Goal: Task Accomplishment & Management: Manage account settings

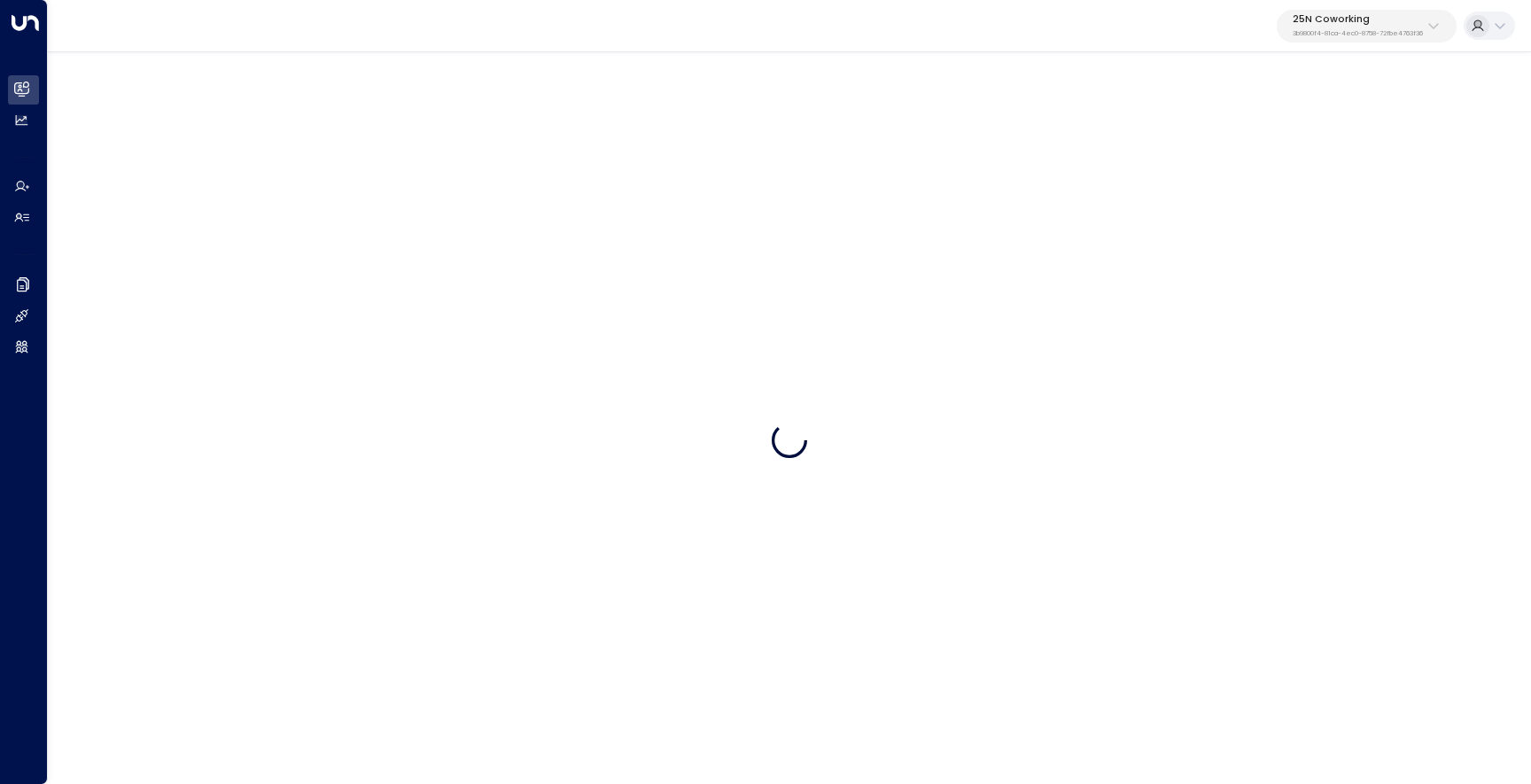
click at [1330, 30] on p "3b9800f4-81ca-4ec0-8758-72fbe4763f36" at bounding box center [1357, 33] width 130 height 7
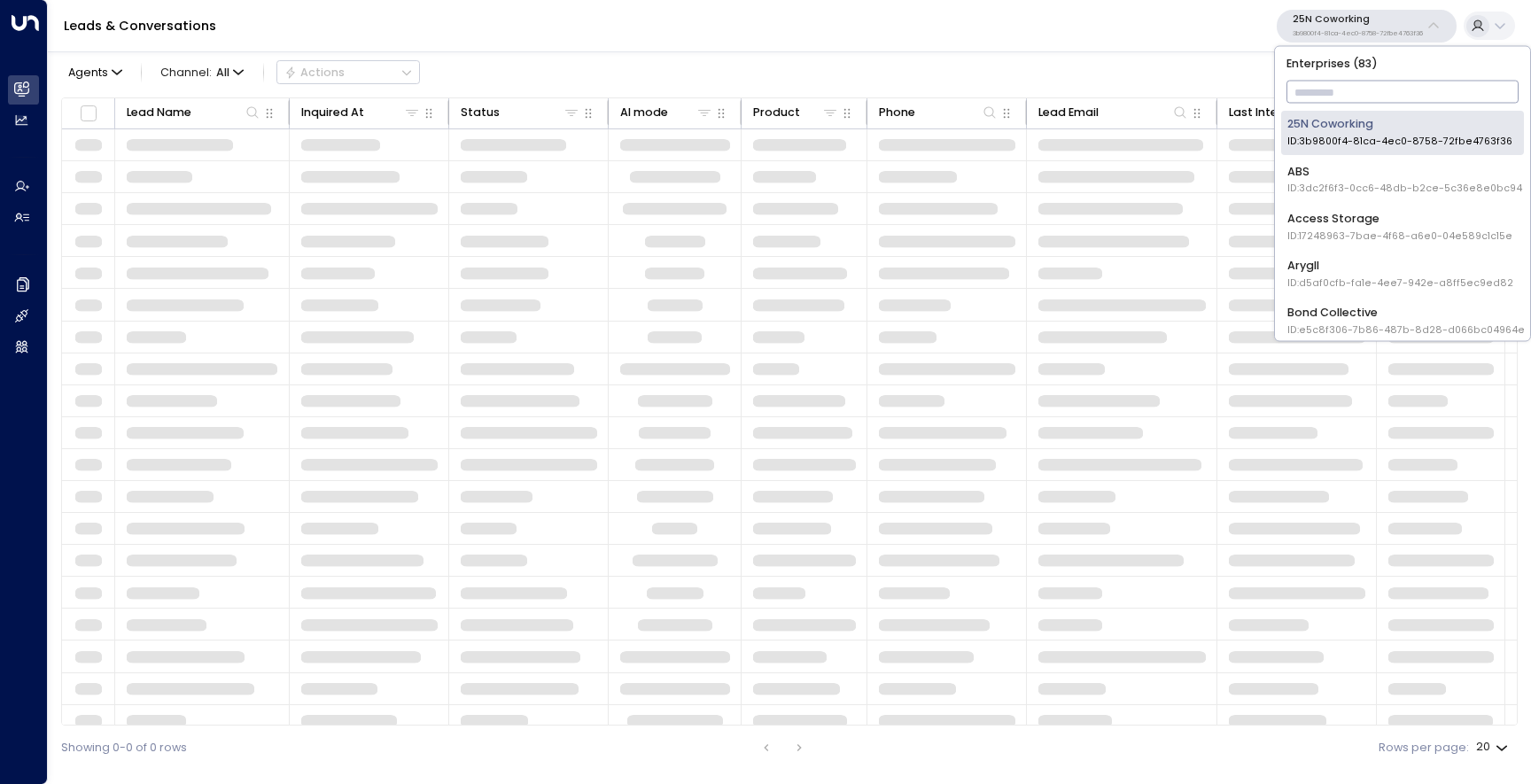
click at [1325, 86] on input "text" at bounding box center [1403, 92] width 233 height 31
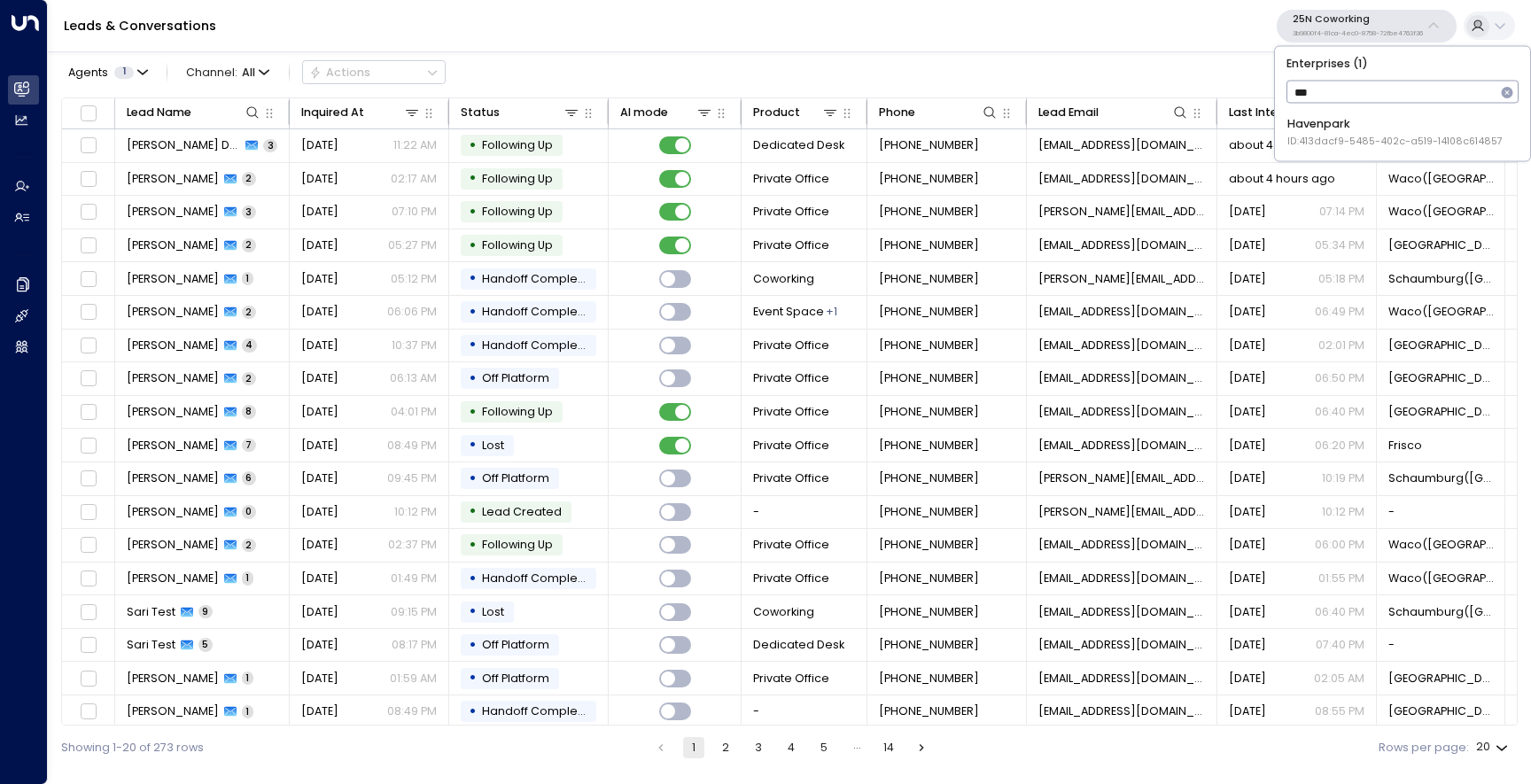
type input "****"
click at [1325, 116] on div "Havenpark ID: 413dacf9-5485-402c-a519-14108c614857" at bounding box center [1394, 132] width 215 height 33
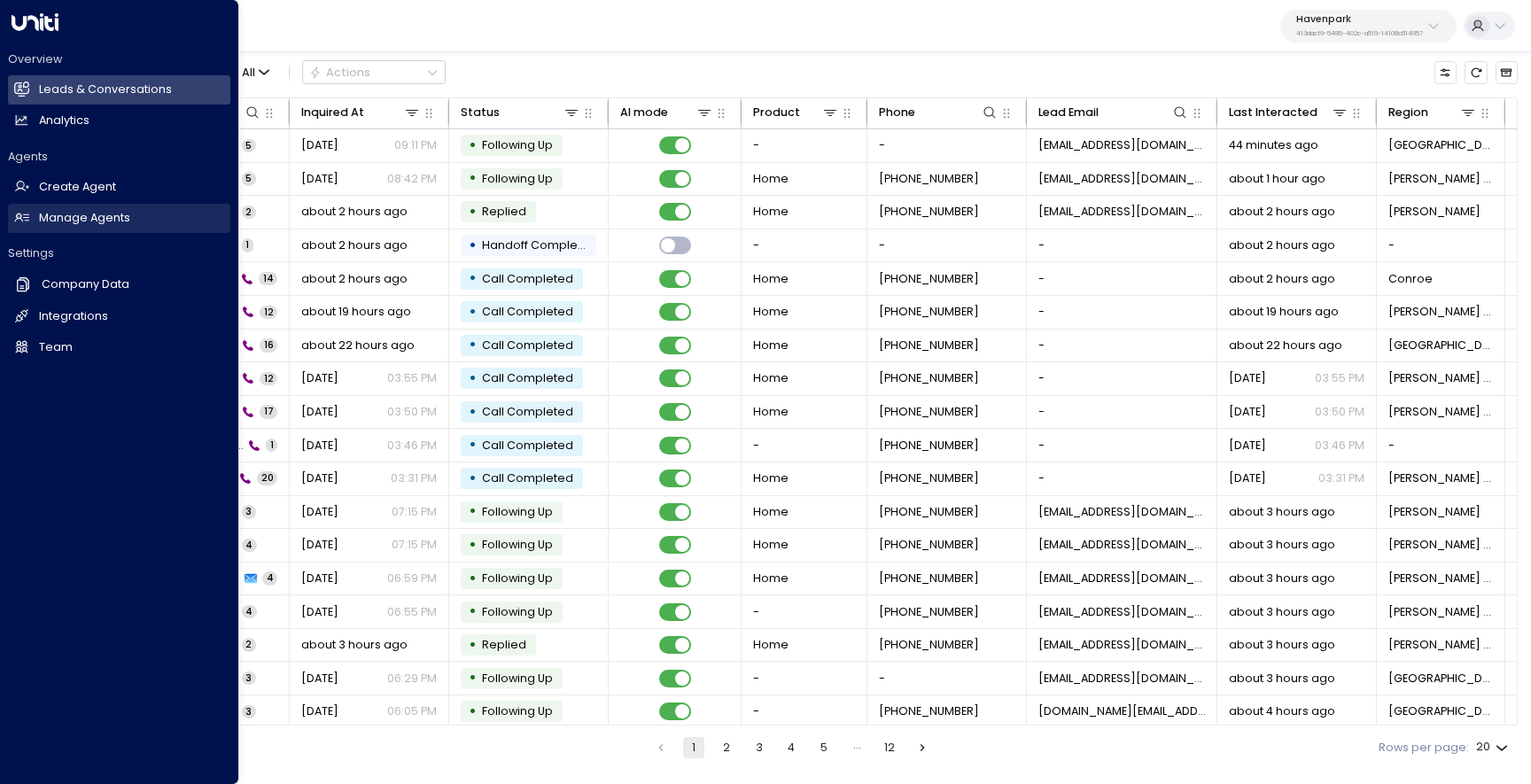
click at [65, 230] on link "Manage Agents Manage Agents" at bounding box center [119, 218] width 222 height 29
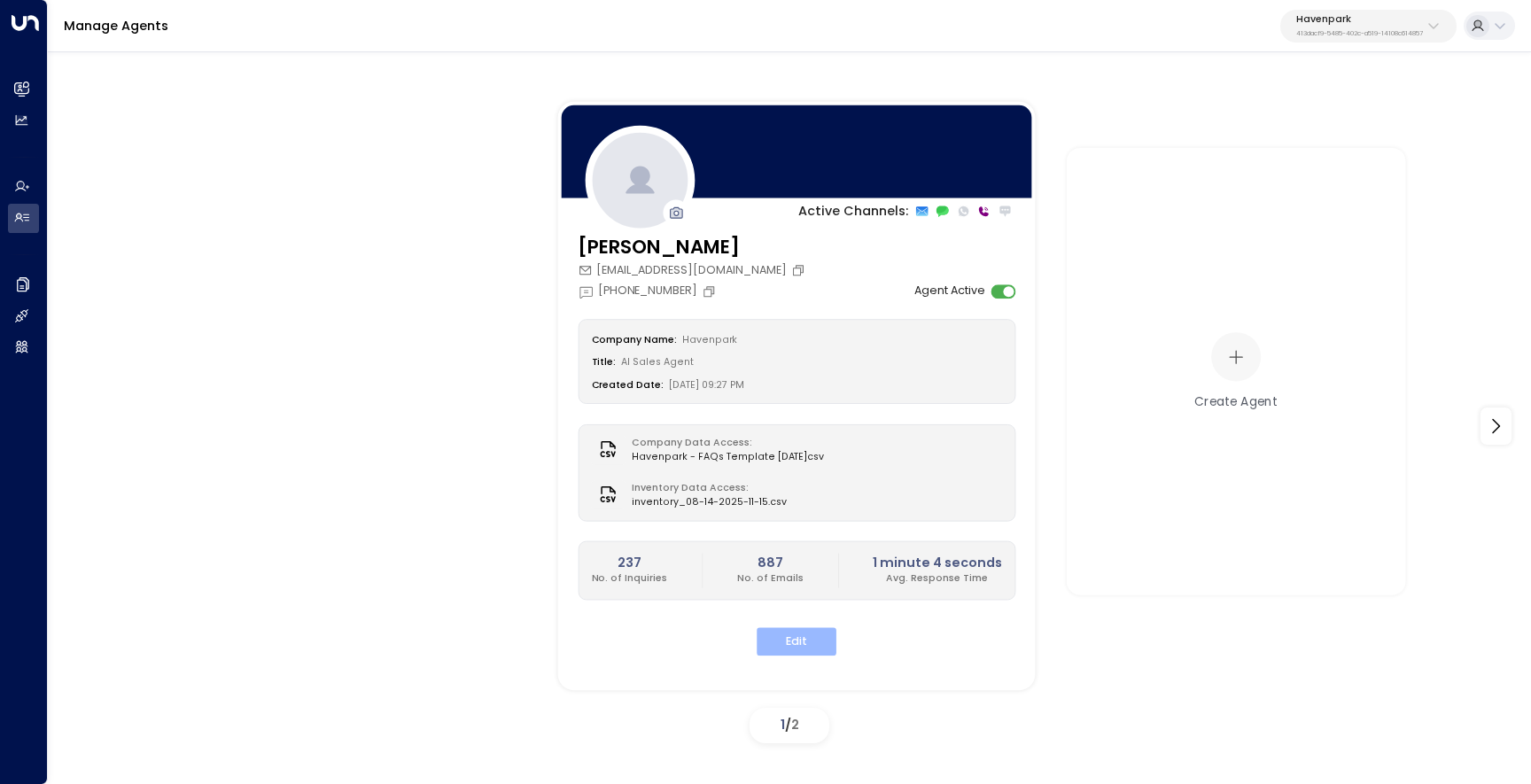
click at [816, 637] on button "Edit" at bounding box center [796, 642] width 80 height 28
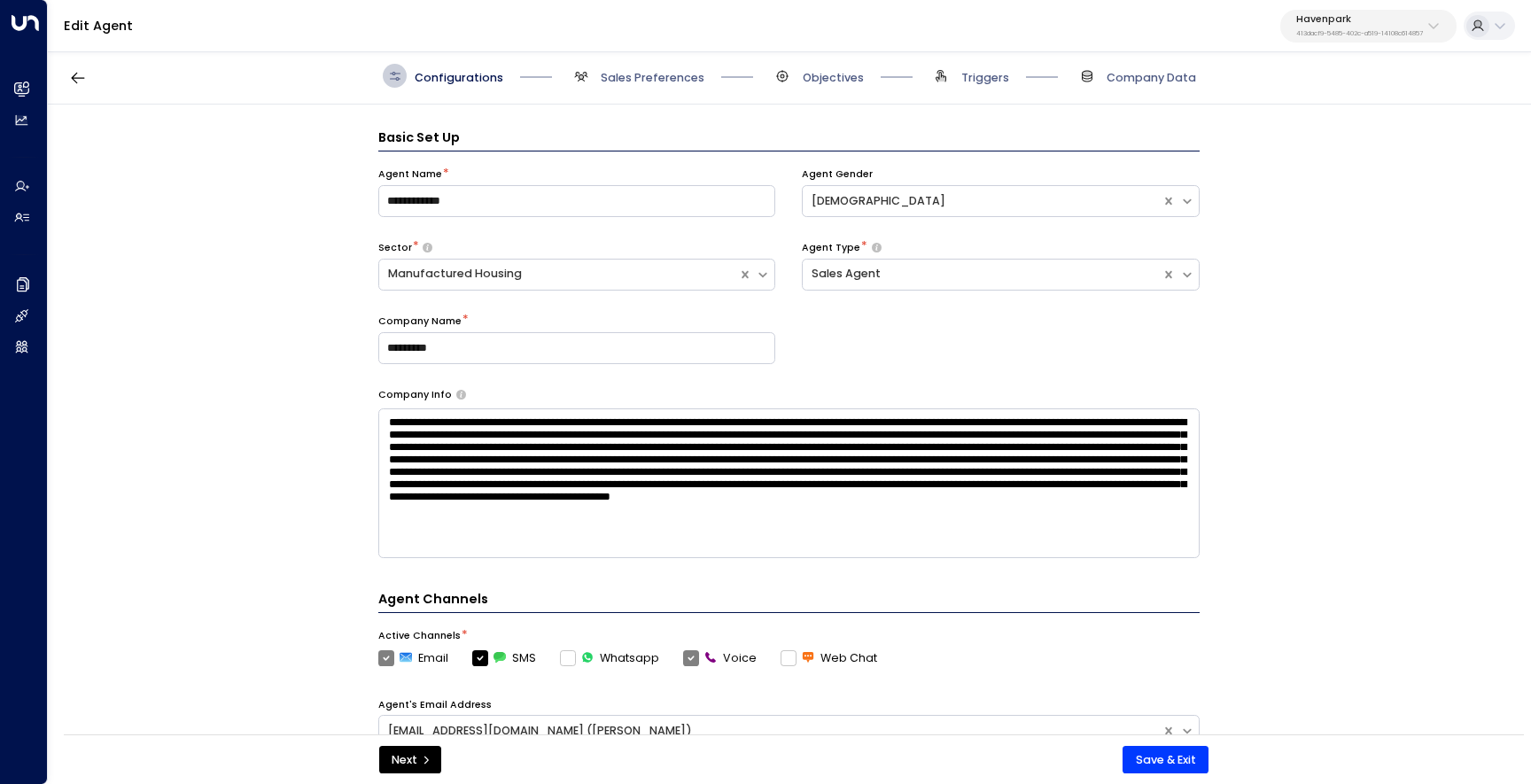
scroll to position [24, 0]
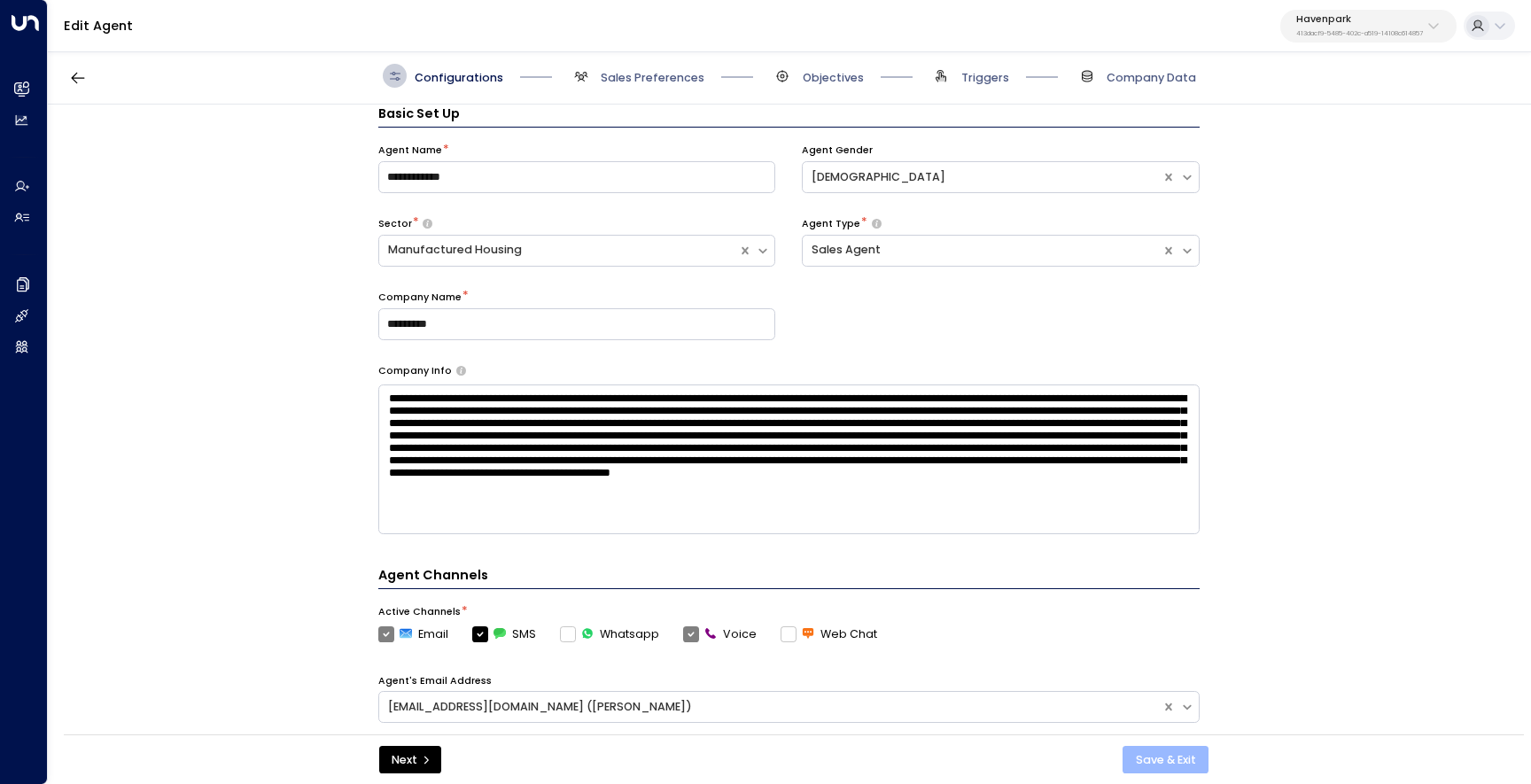
click at [1162, 757] on button "Save & Exit" at bounding box center [1165, 760] width 86 height 28
click at [834, 76] on span "Objectives" at bounding box center [833, 77] width 61 height 16
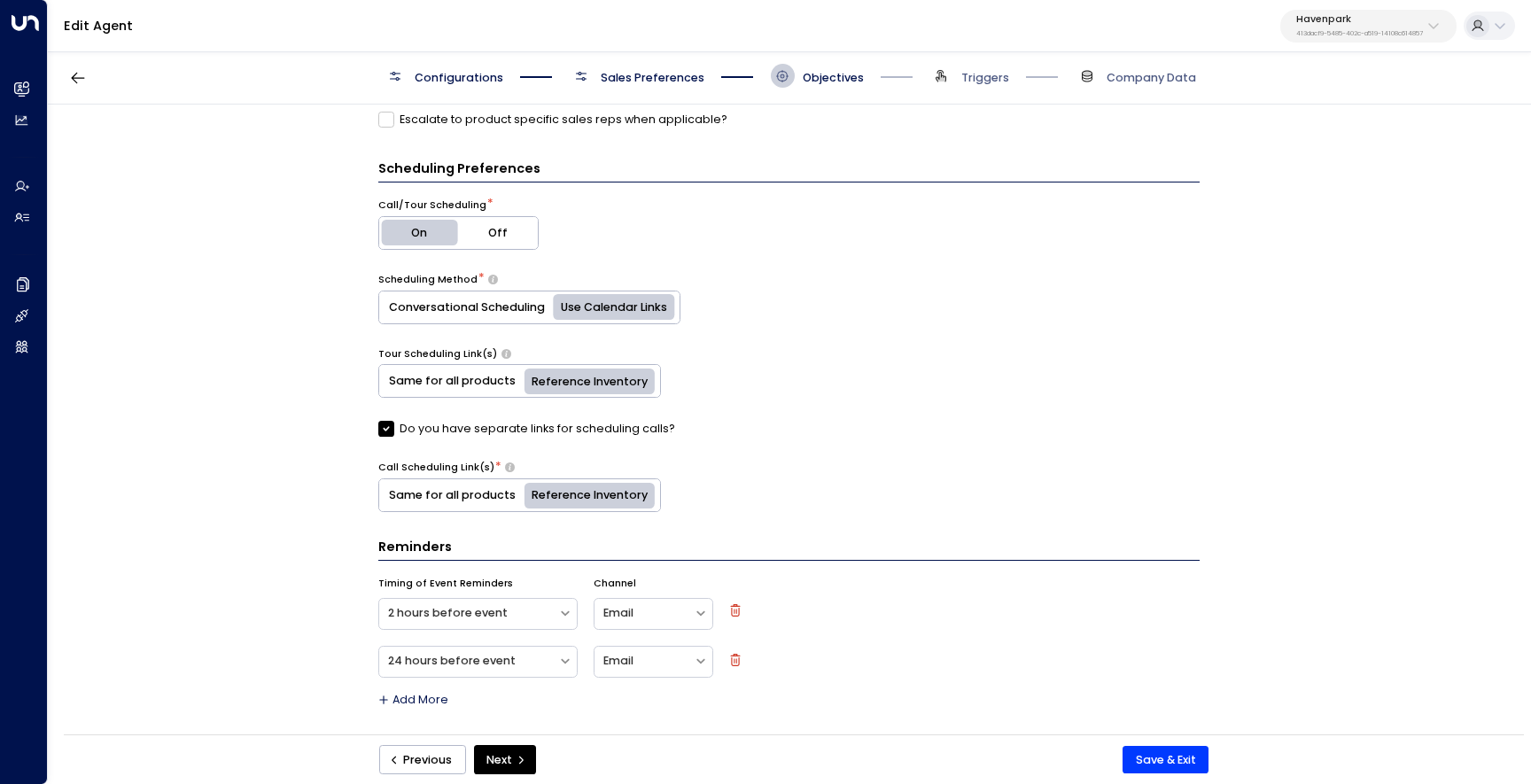
scroll to position [609, 0]
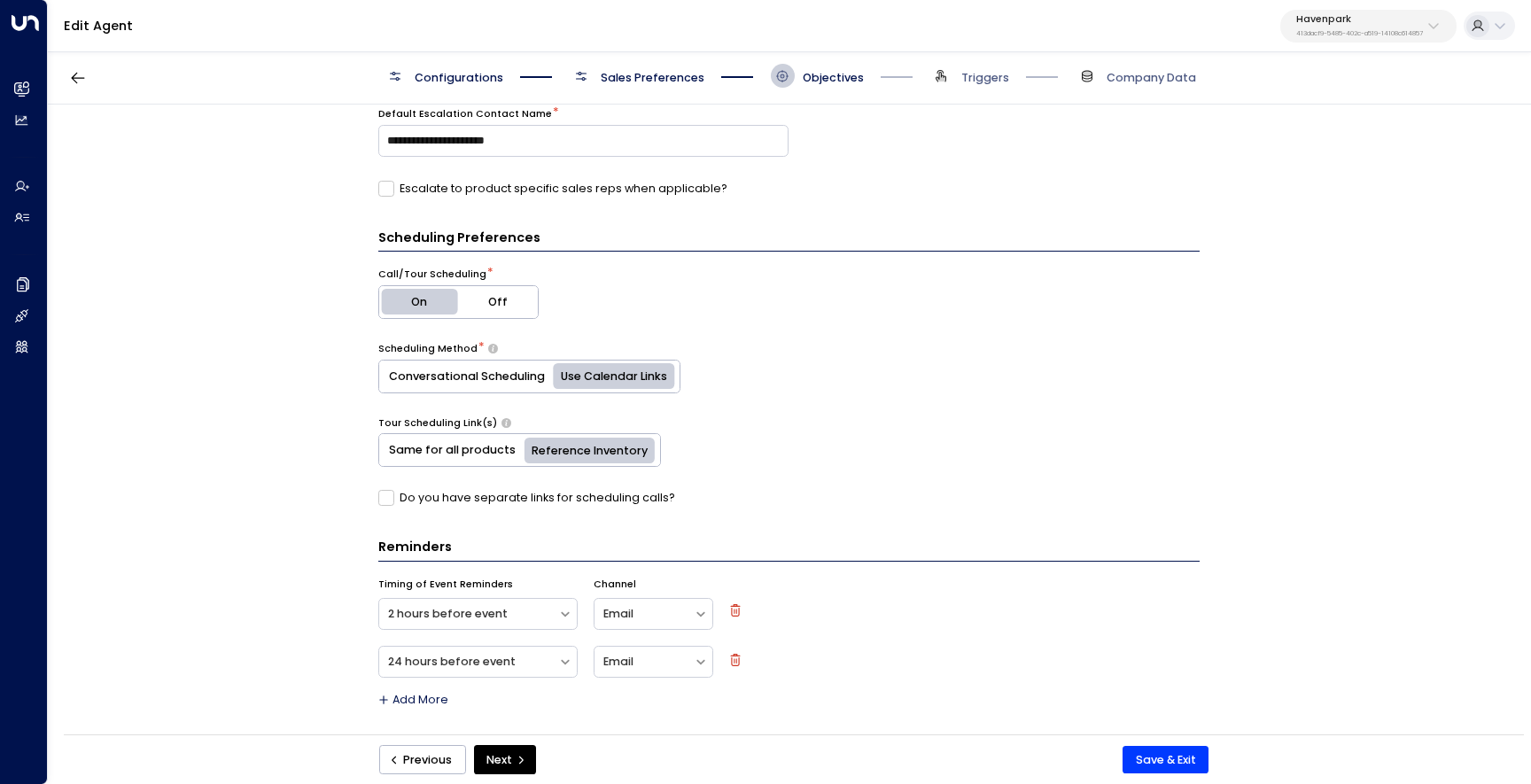
click at [417, 72] on span "Configurations" at bounding box center [459, 77] width 88 height 16
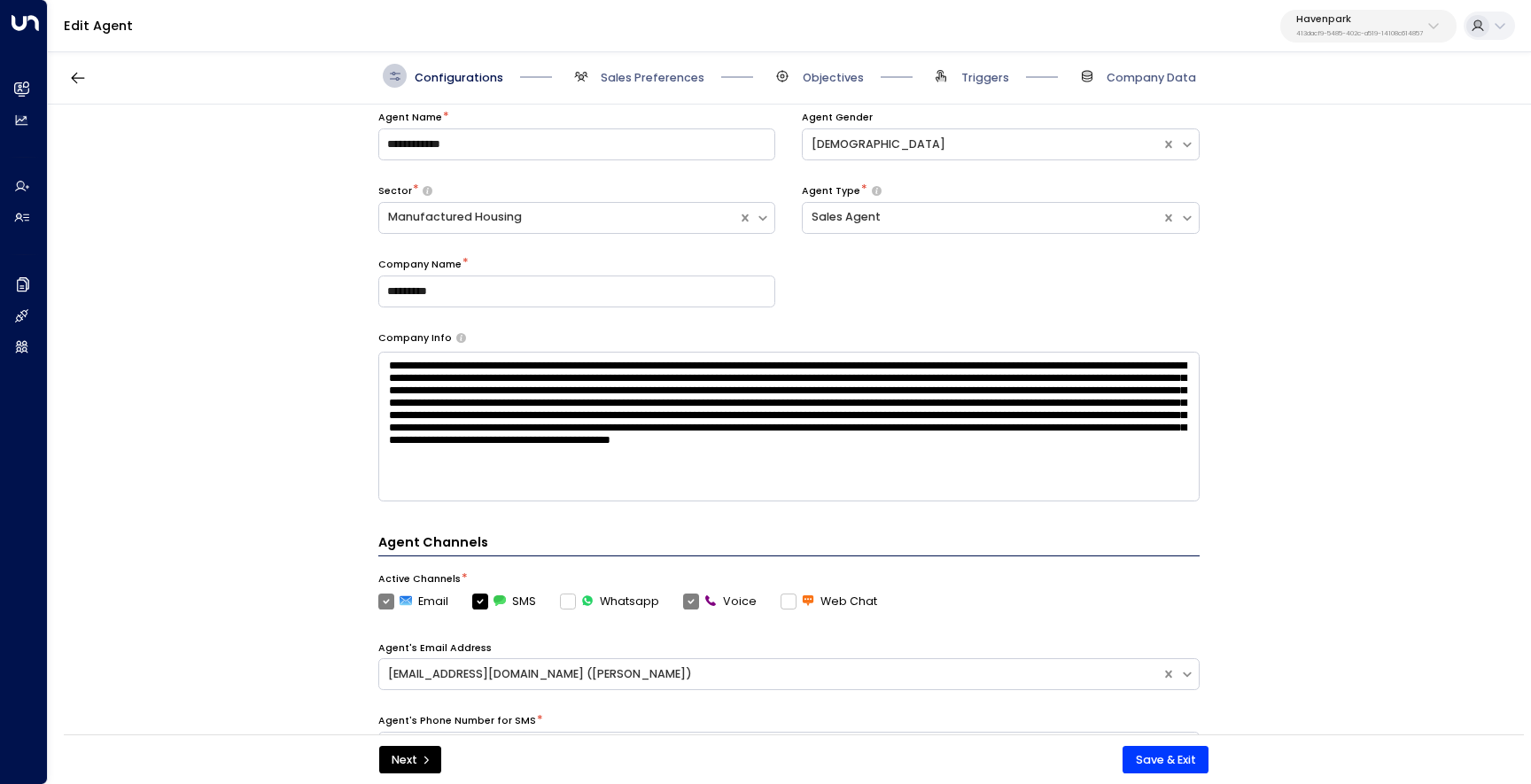
scroll to position [24, 0]
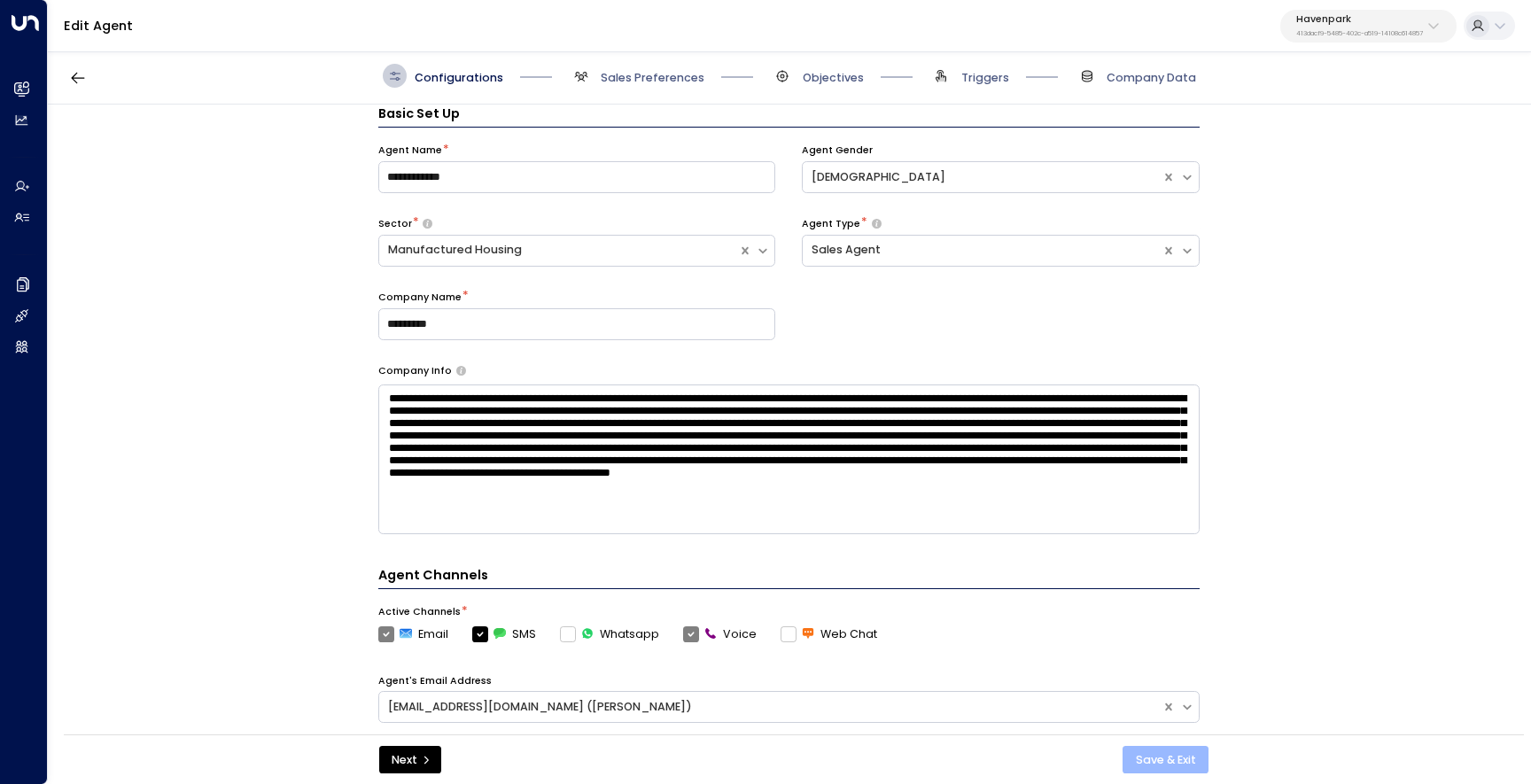
click at [1180, 761] on button "Save & Exit" at bounding box center [1165, 760] width 86 height 28
click at [811, 73] on span "Objectives" at bounding box center [833, 77] width 61 height 16
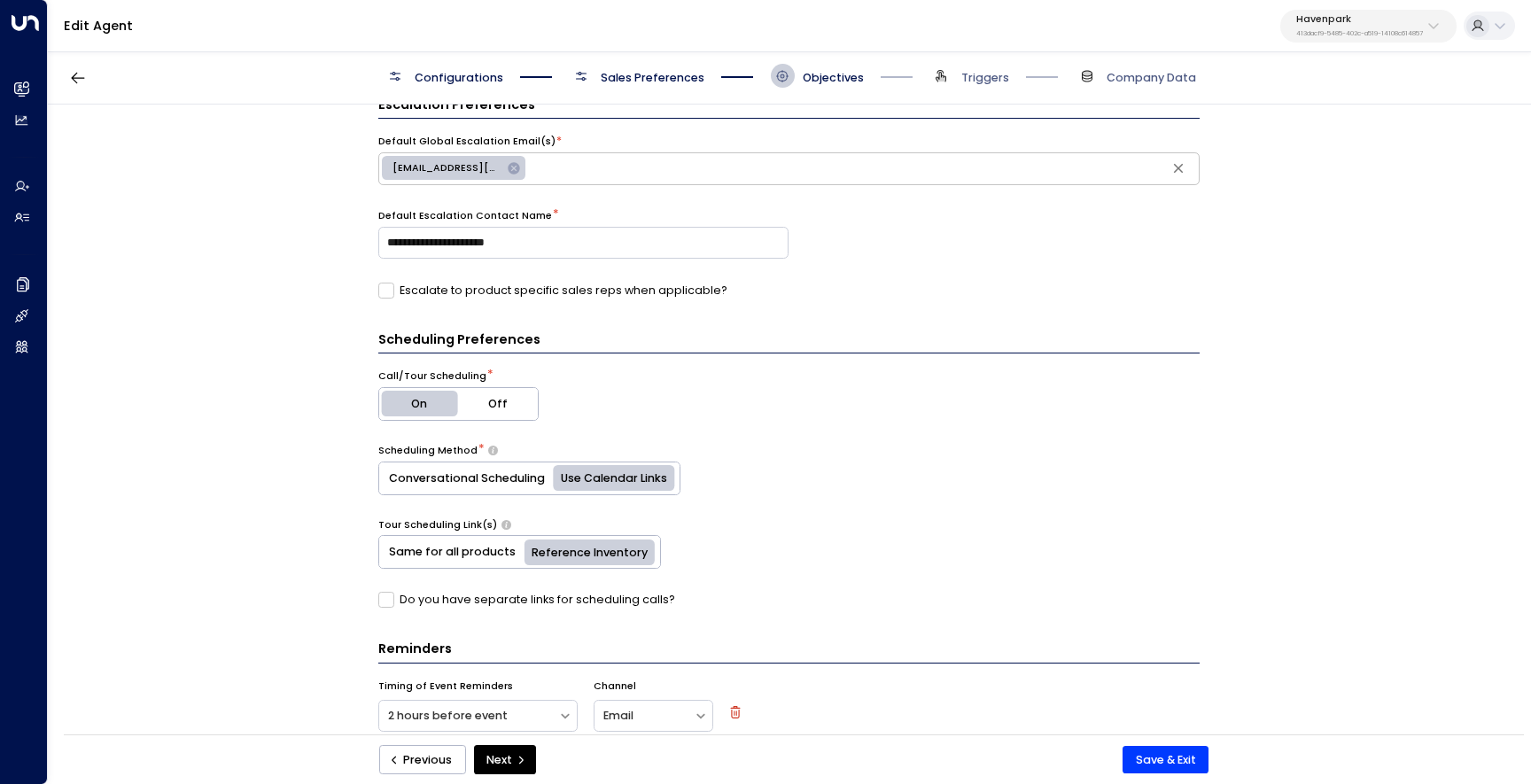
scroll to position [609, 0]
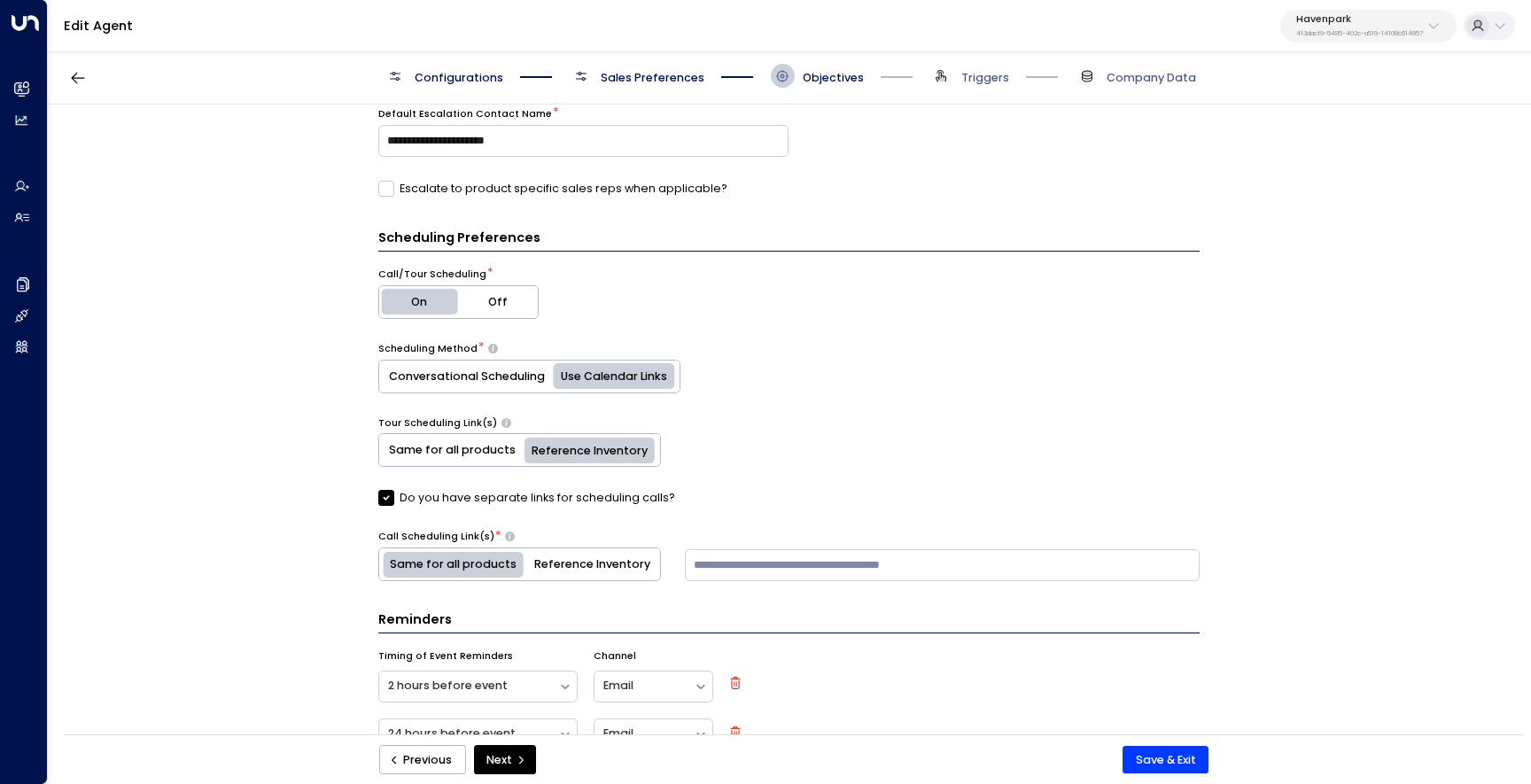
click at [617, 548] on button "Reference Inventory" at bounding box center [592, 564] width 136 height 32
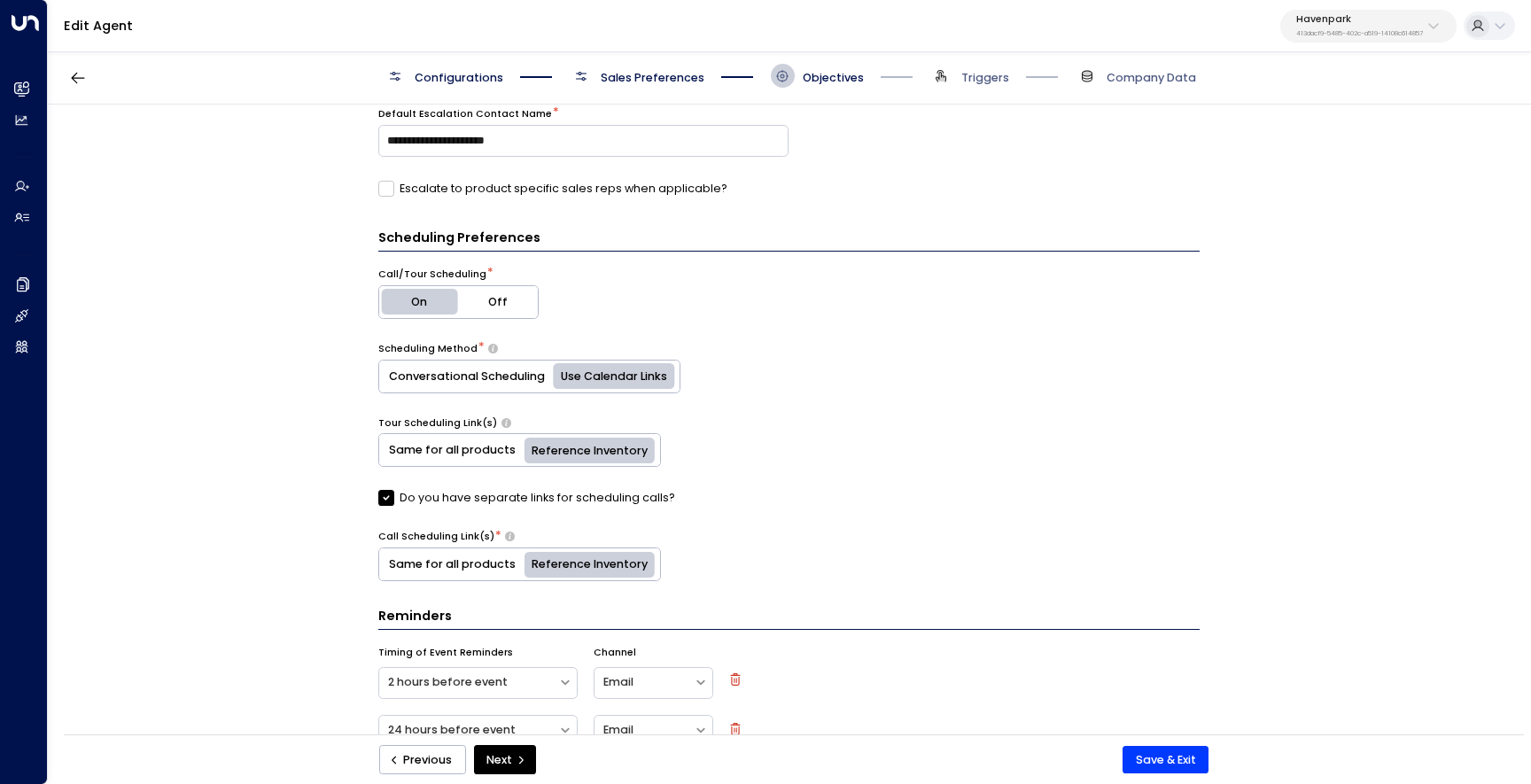
click at [498, 565] on button "Same for all products" at bounding box center [452, 564] width 146 height 32
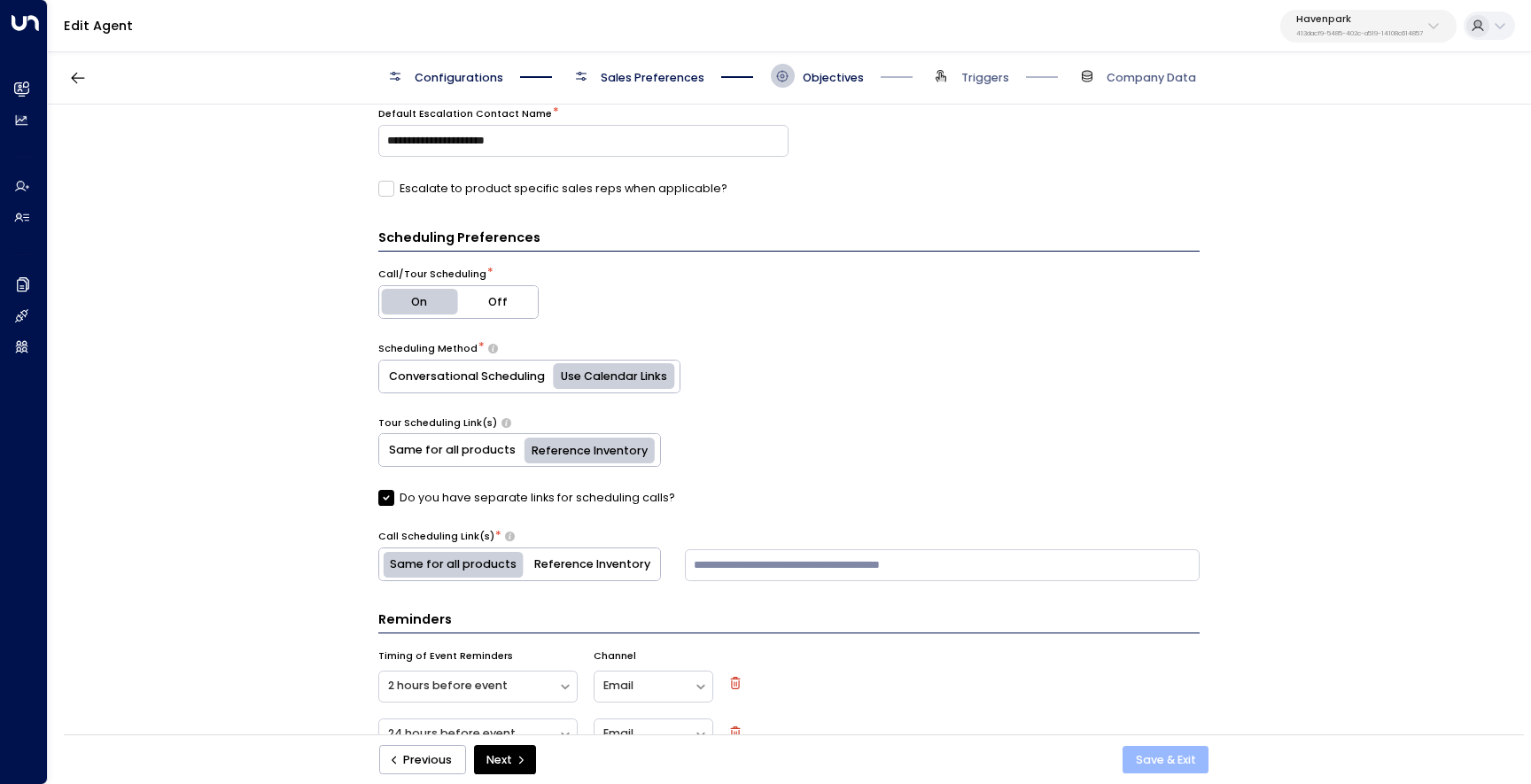
click at [1144, 757] on button "Save & Exit" at bounding box center [1165, 760] width 86 height 28
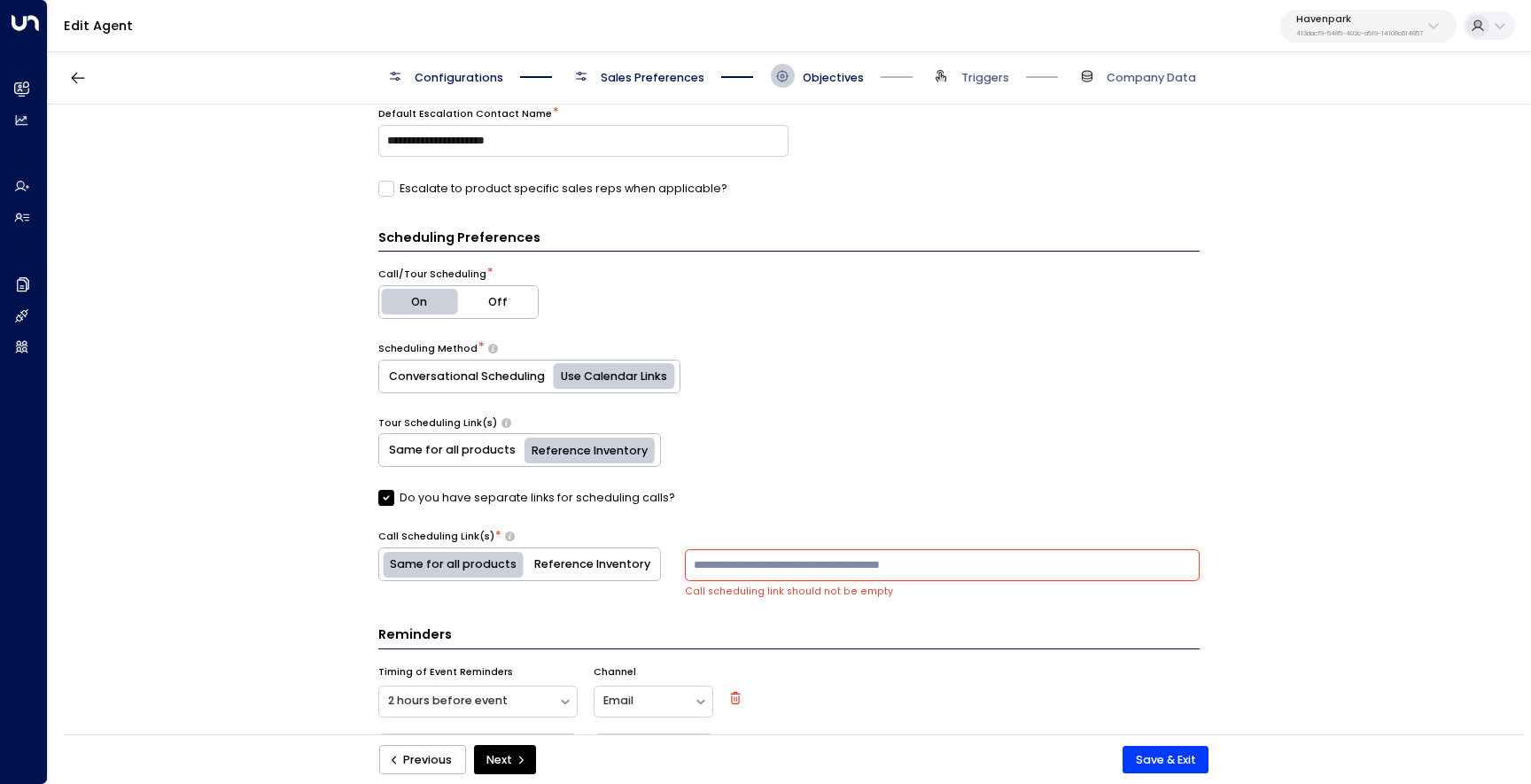
click at [597, 569] on button "Reference Inventory" at bounding box center [592, 564] width 136 height 32
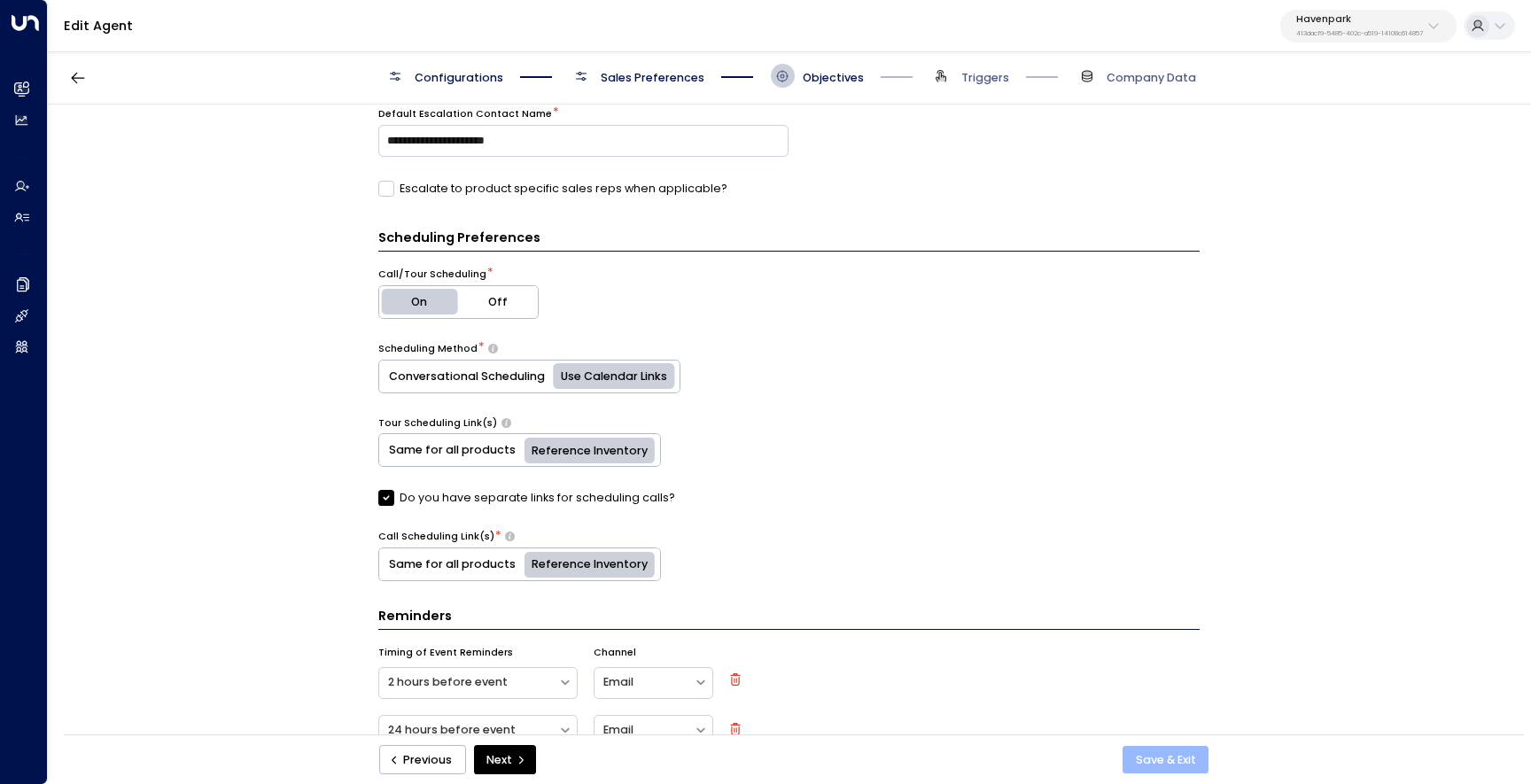
click at [1169, 768] on button "Save & Exit" at bounding box center [1165, 760] width 86 height 28
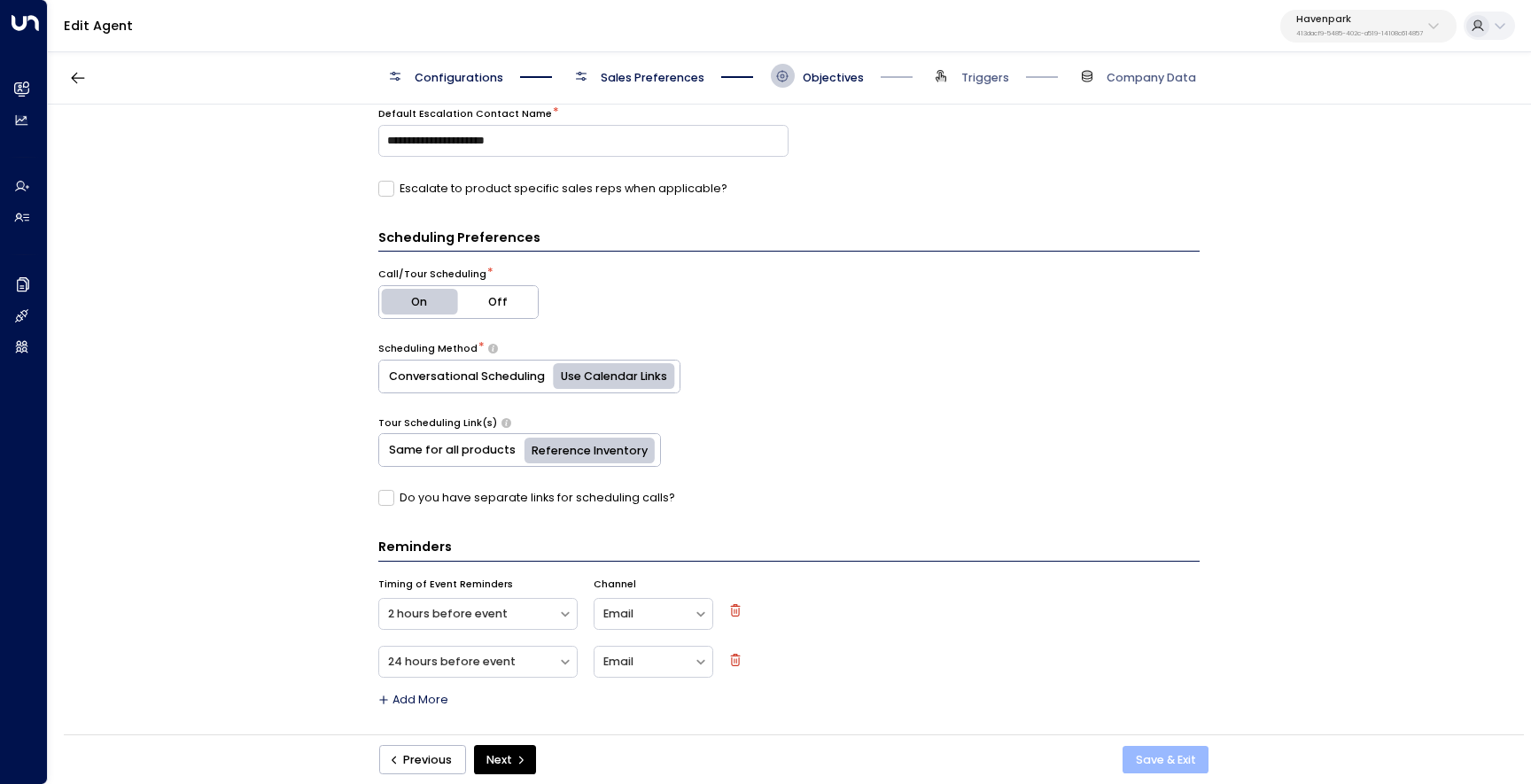
click at [1141, 756] on button "Save & Exit" at bounding box center [1165, 760] width 86 height 28
click at [1150, 747] on button "Save & Exit" at bounding box center [1165, 760] width 86 height 28
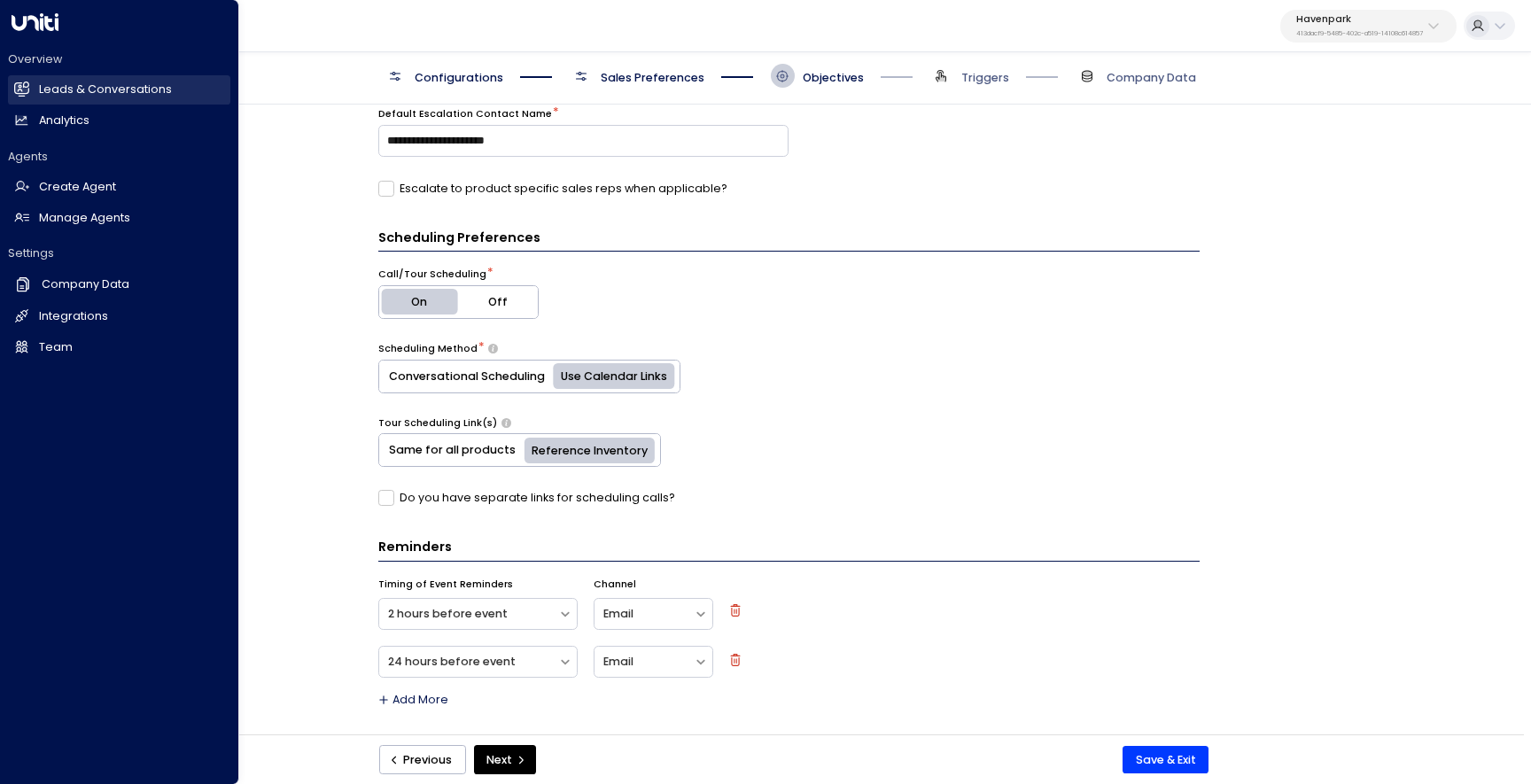
click at [59, 88] on h2 "Leads & Conversations" at bounding box center [105, 90] width 133 height 17
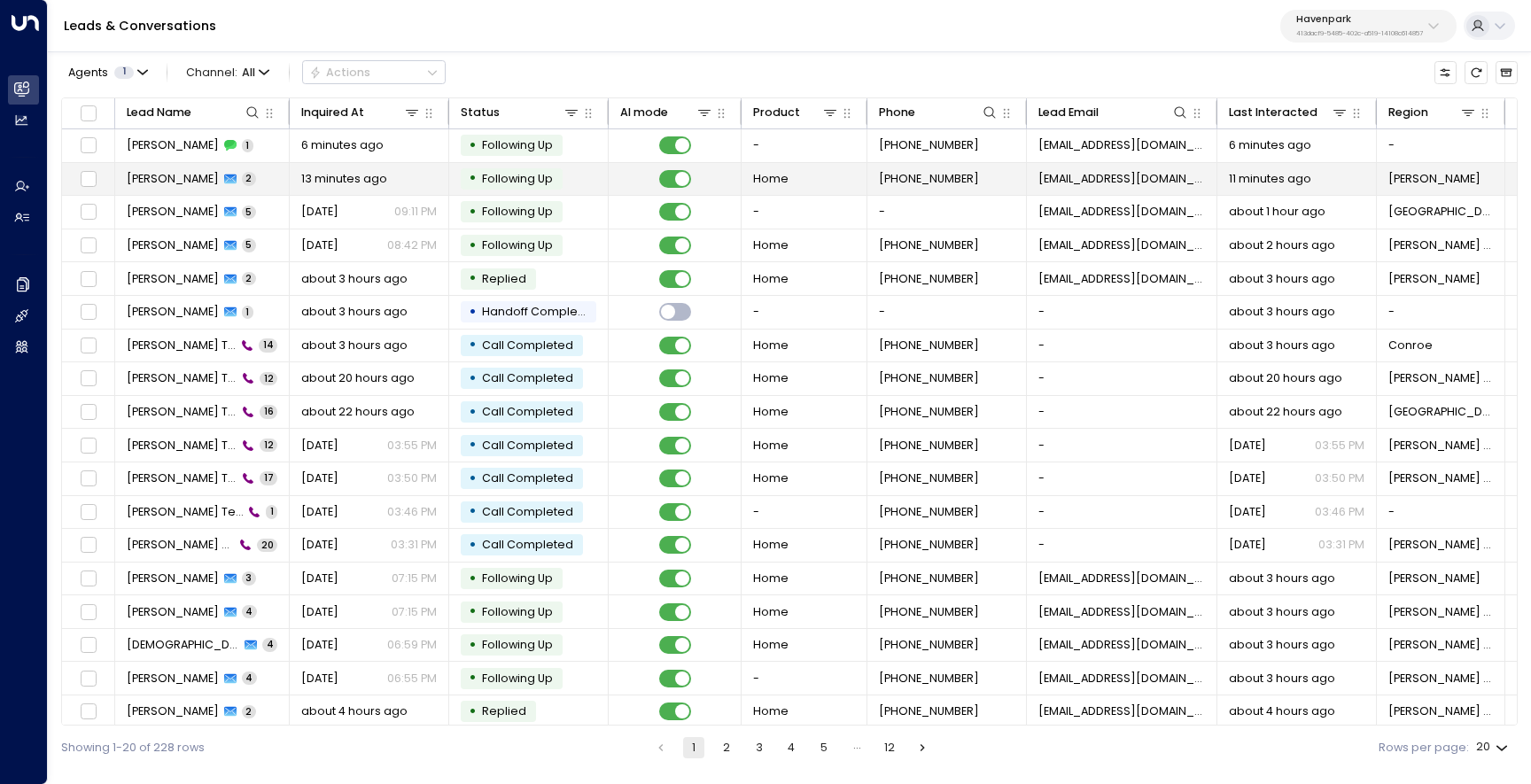
click at [150, 174] on span "[PERSON_NAME]" at bounding box center [172, 179] width 92 height 16
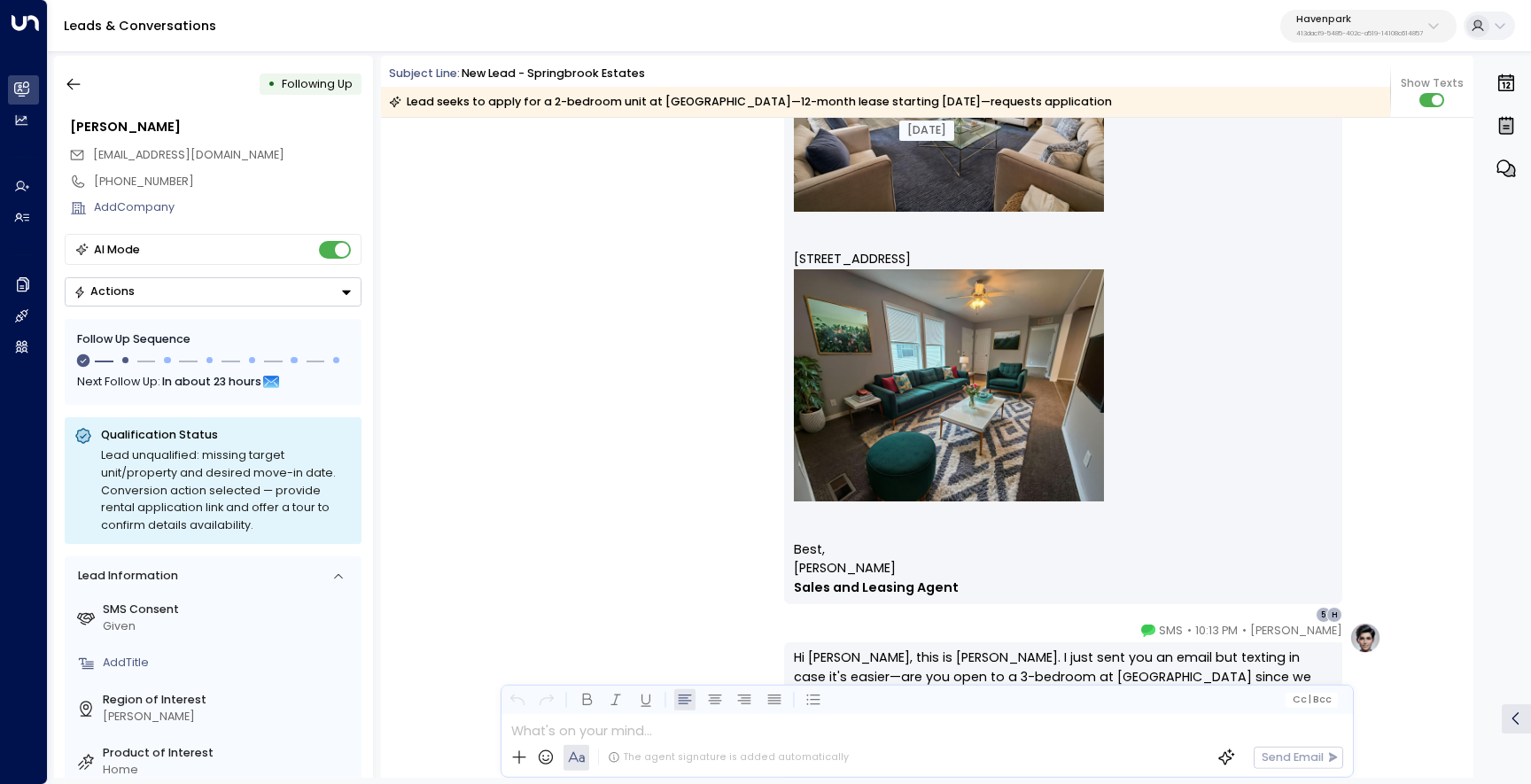
scroll to position [2114, 0]
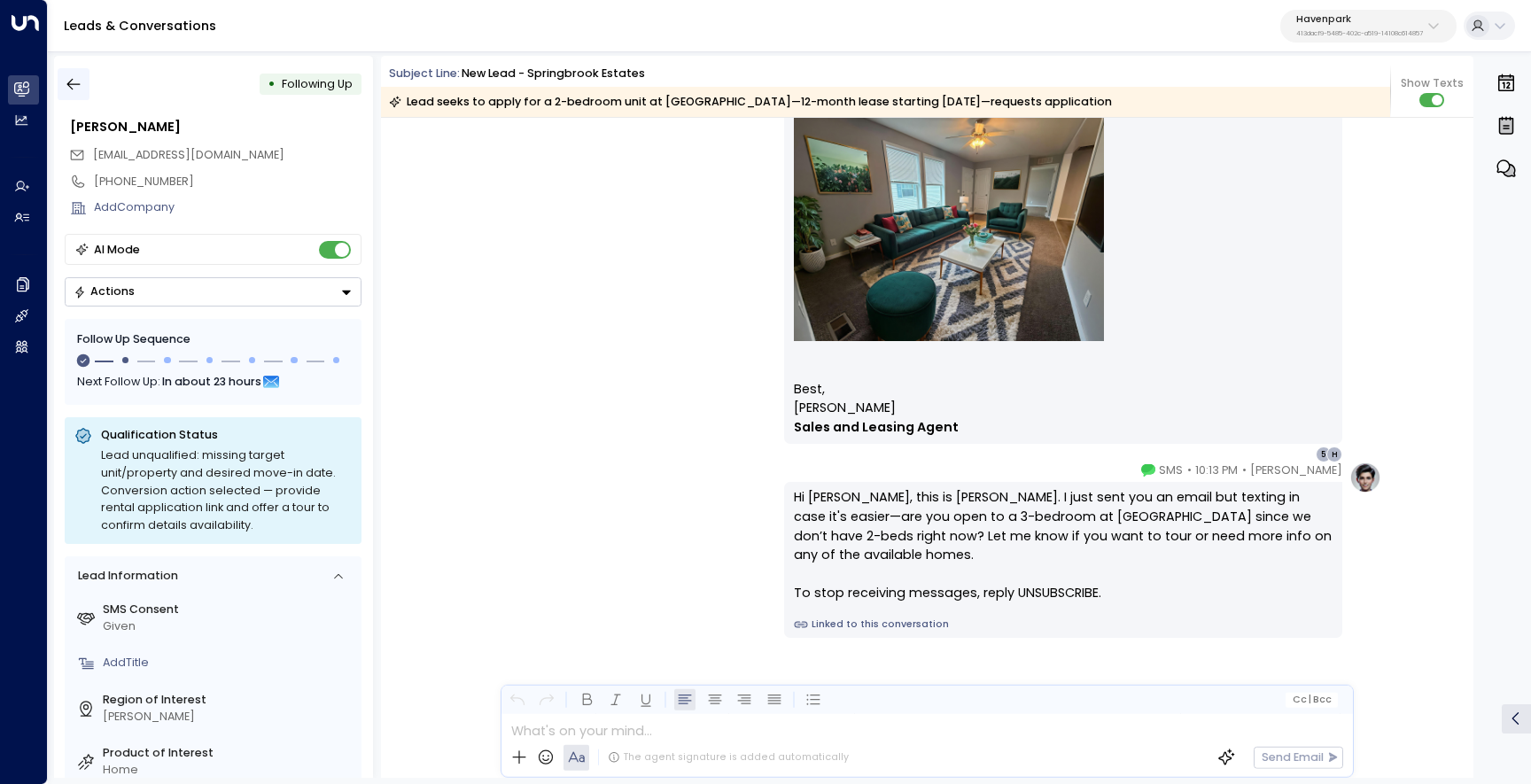
click at [79, 89] on icon "button" at bounding box center [73, 84] width 18 height 18
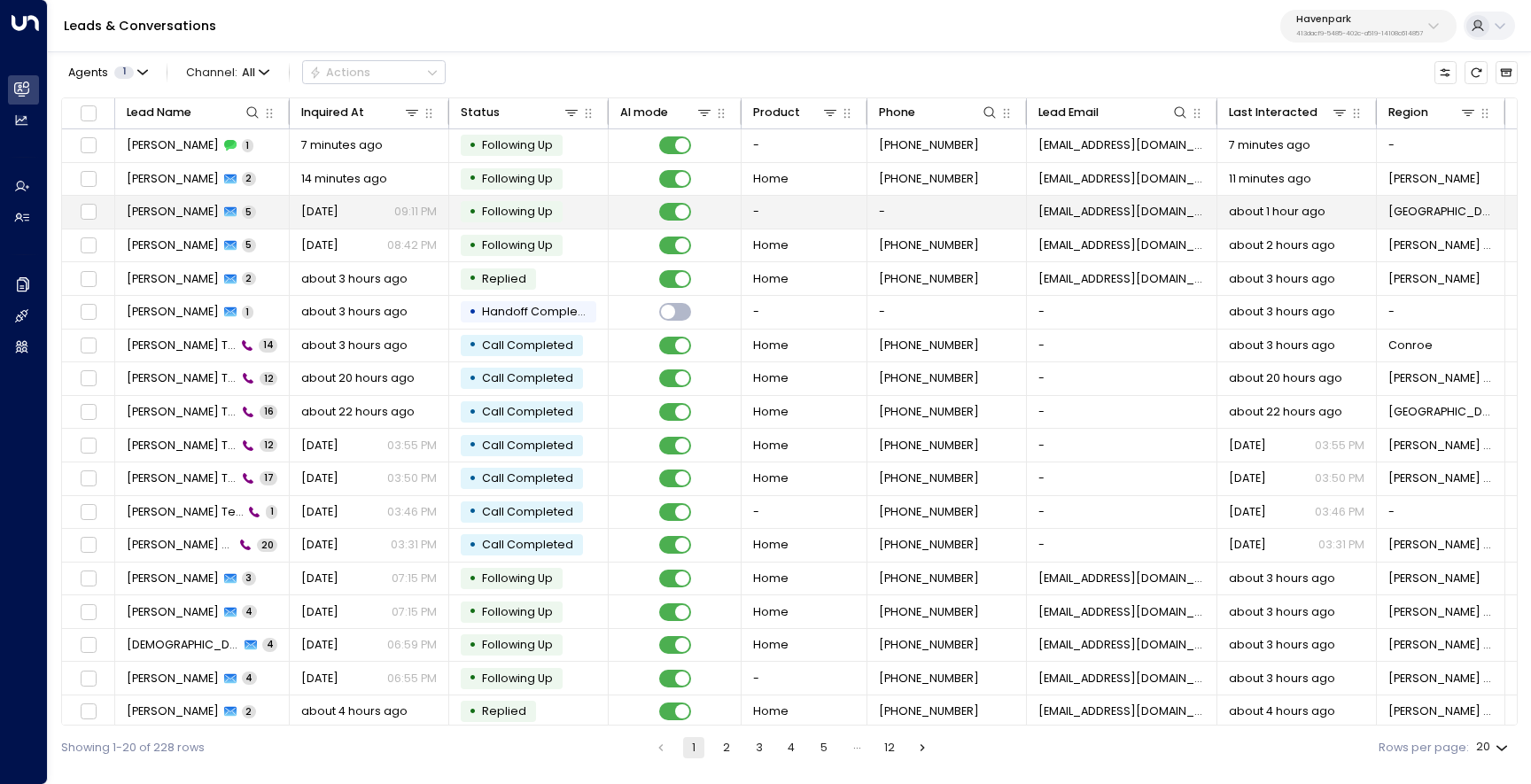
click at [164, 220] on td "[PERSON_NAME] 5" at bounding box center [203, 211] width 175 height 33
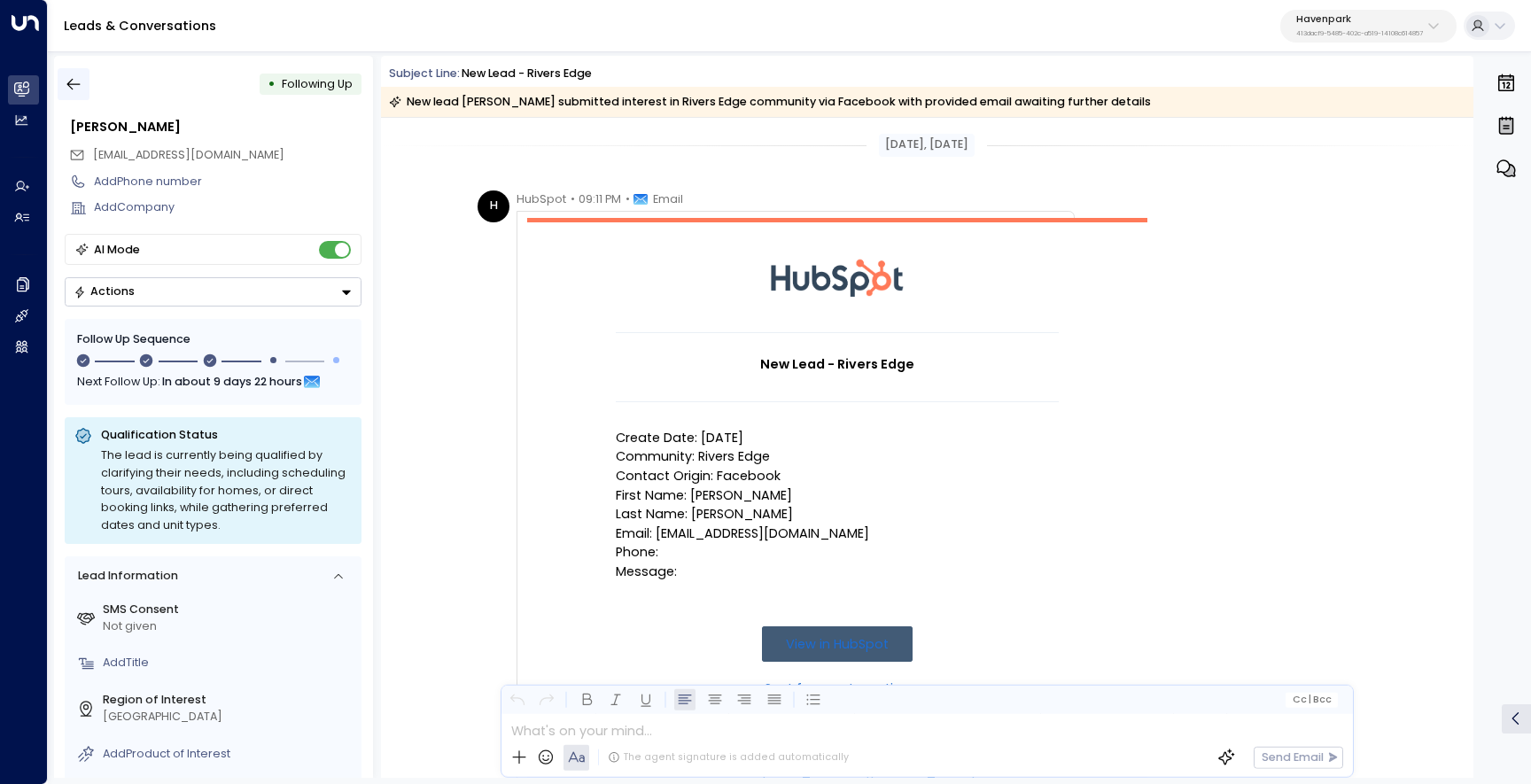
click at [80, 83] on icon "button" at bounding box center [73, 84] width 18 height 18
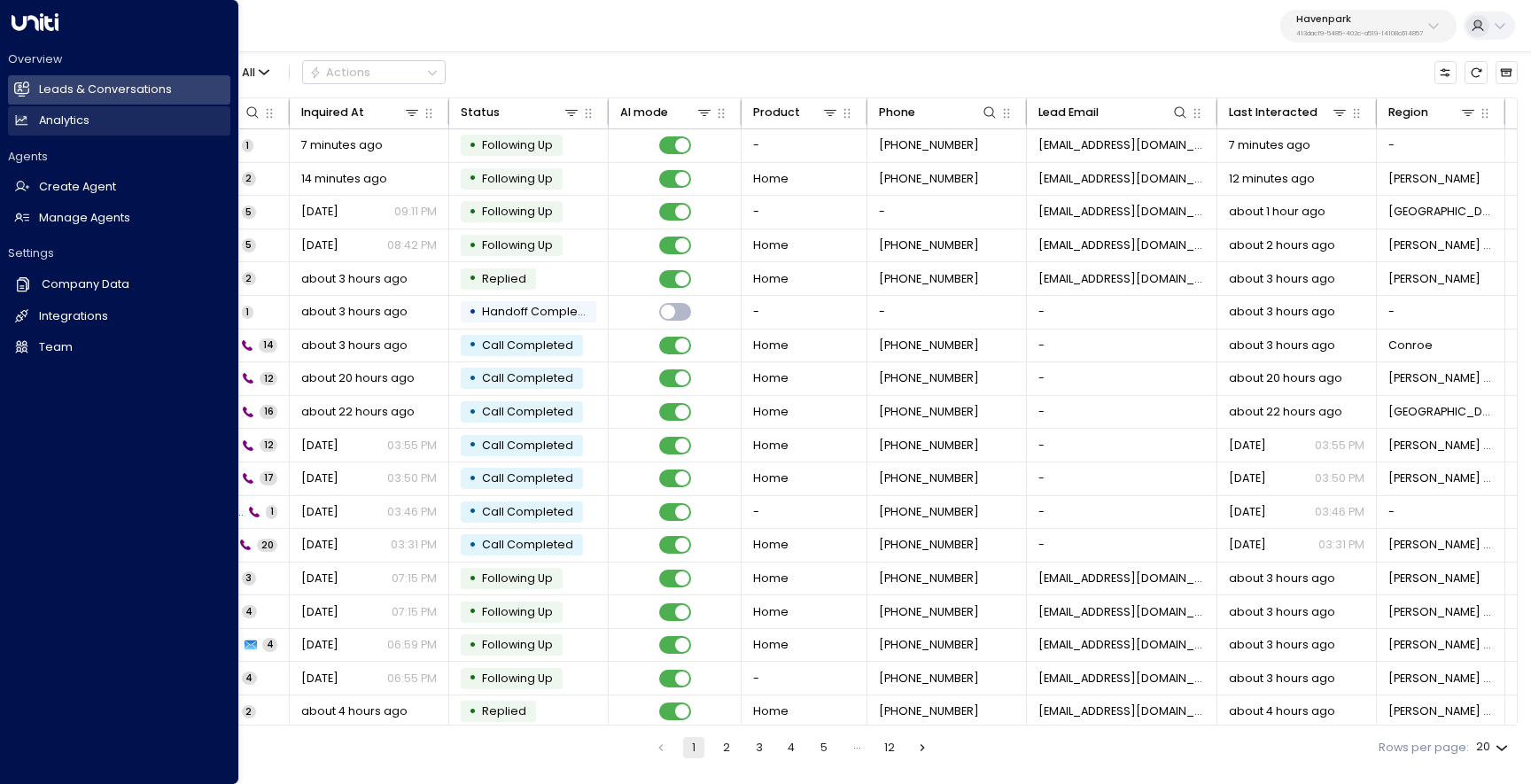
click at [102, 132] on link "Analytics Analytics" at bounding box center [119, 120] width 222 height 29
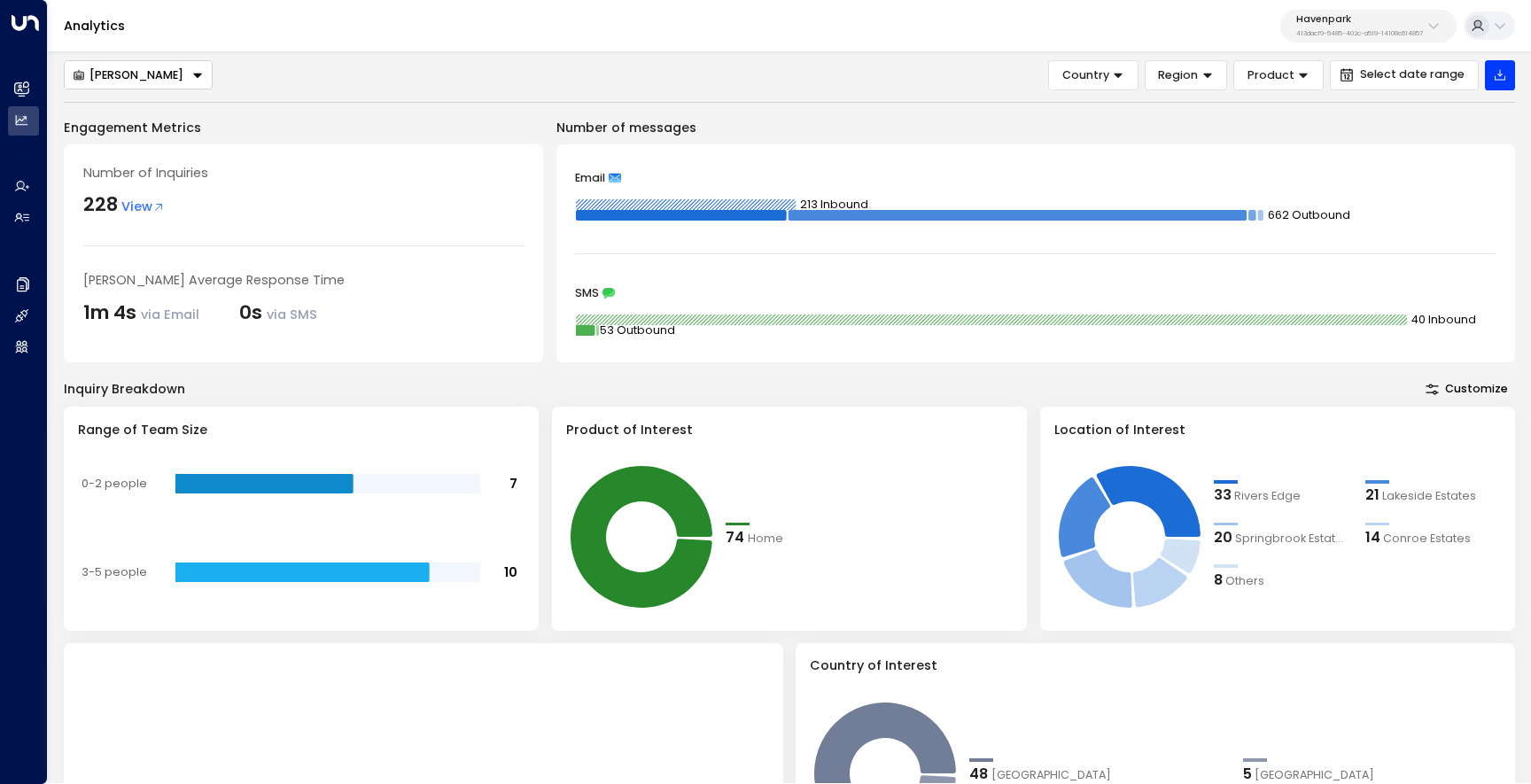
click at [1285, 22] on button "Havenpark 413dacf9-5485-402c-a519-14108c614857" at bounding box center [1368, 25] width 177 height 33
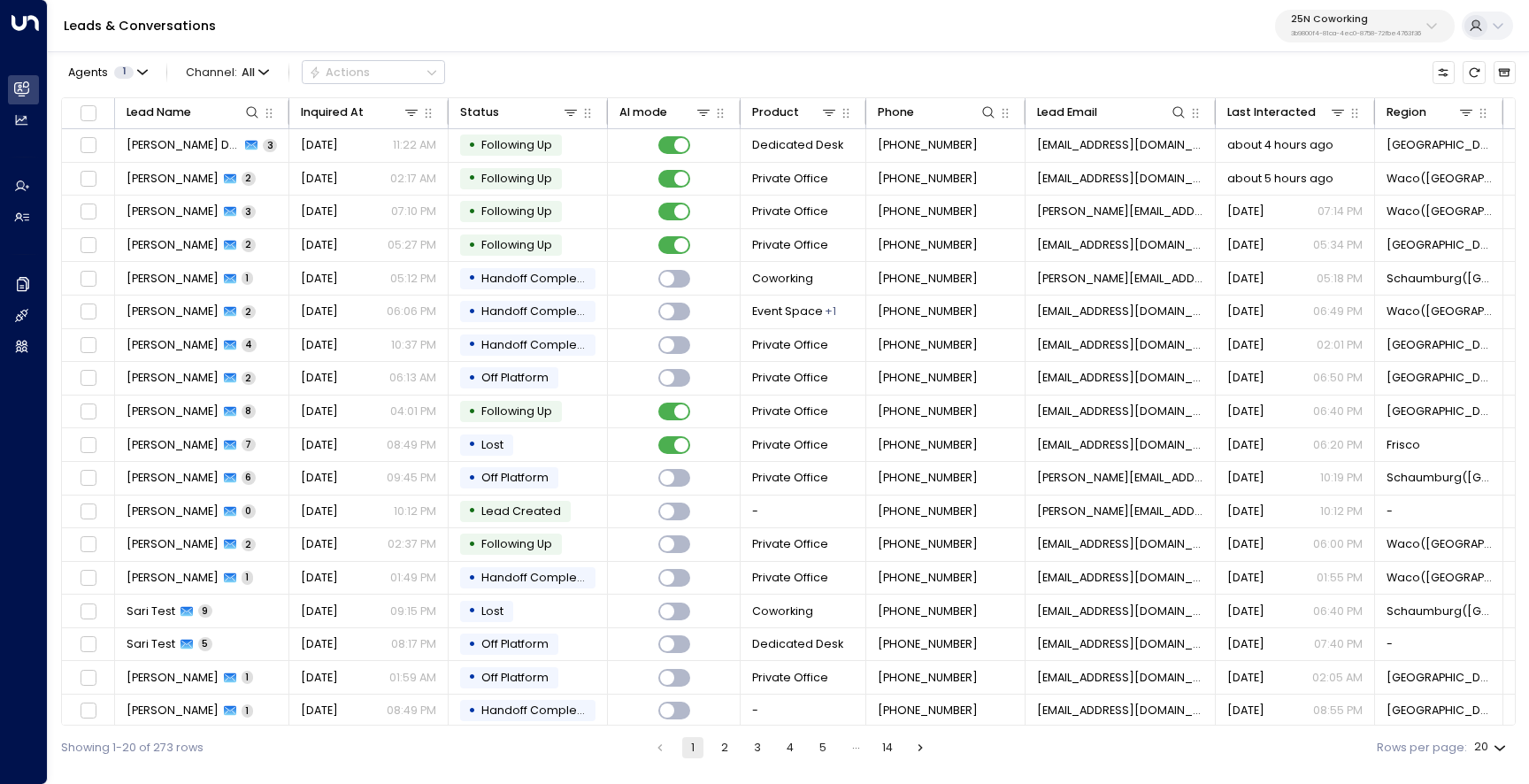
click at [1351, 33] on p "3b9800f4-81ca-4ec0-8758-72fbe4763f36" at bounding box center [1355, 33] width 130 height 7
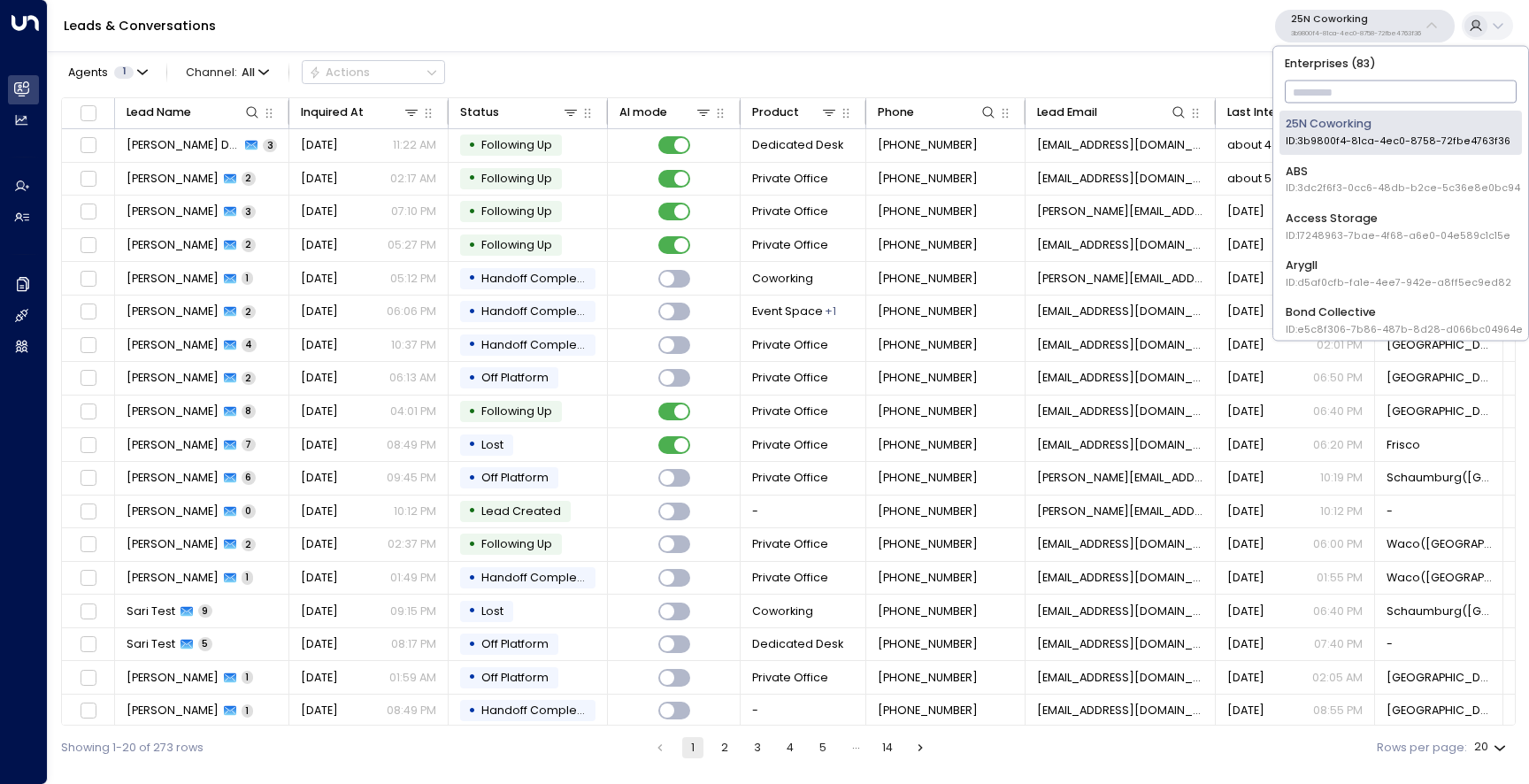
click at [1325, 91] on input "text" at bounding box center [1401, 92] width 232 height 31
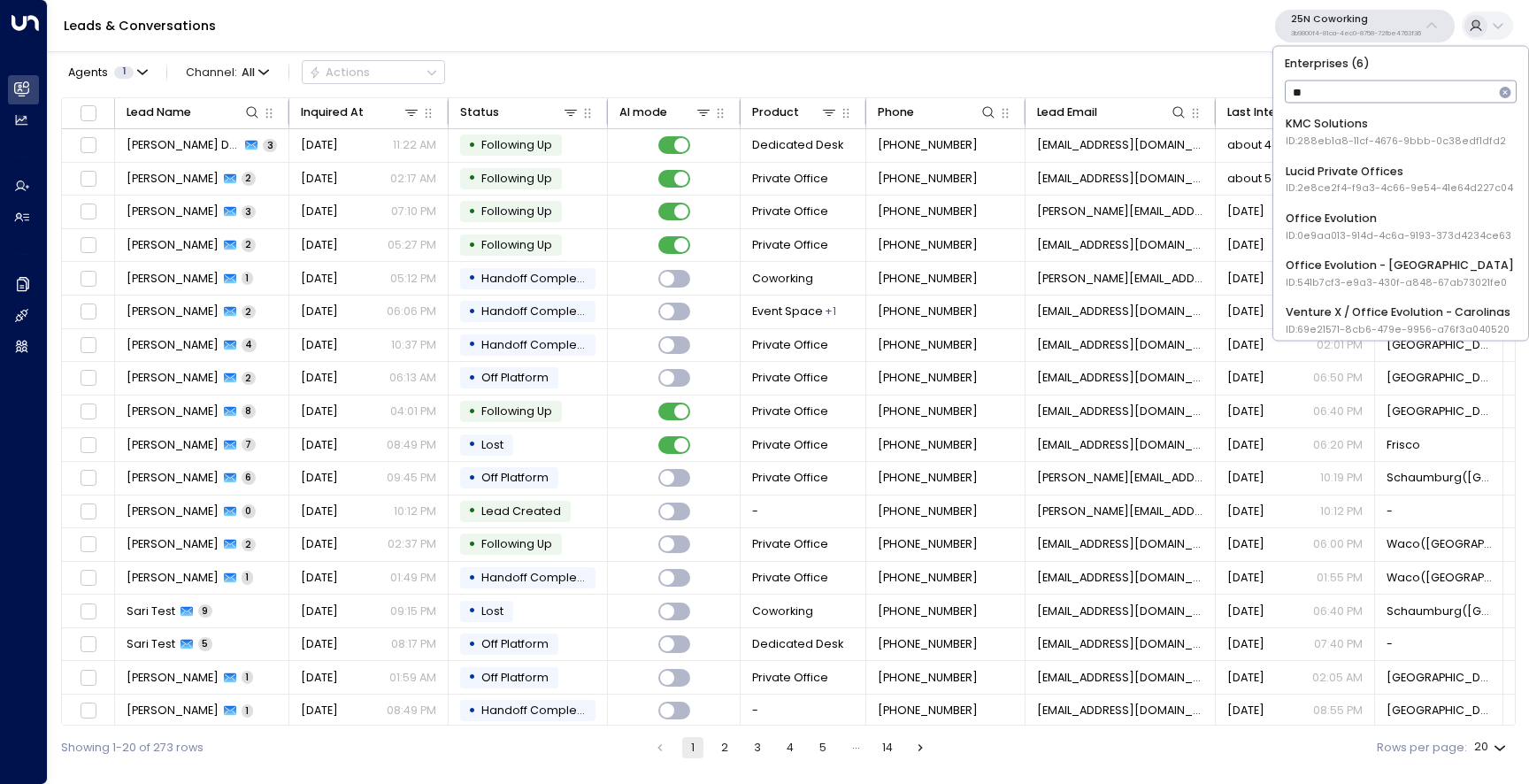
type input "***"
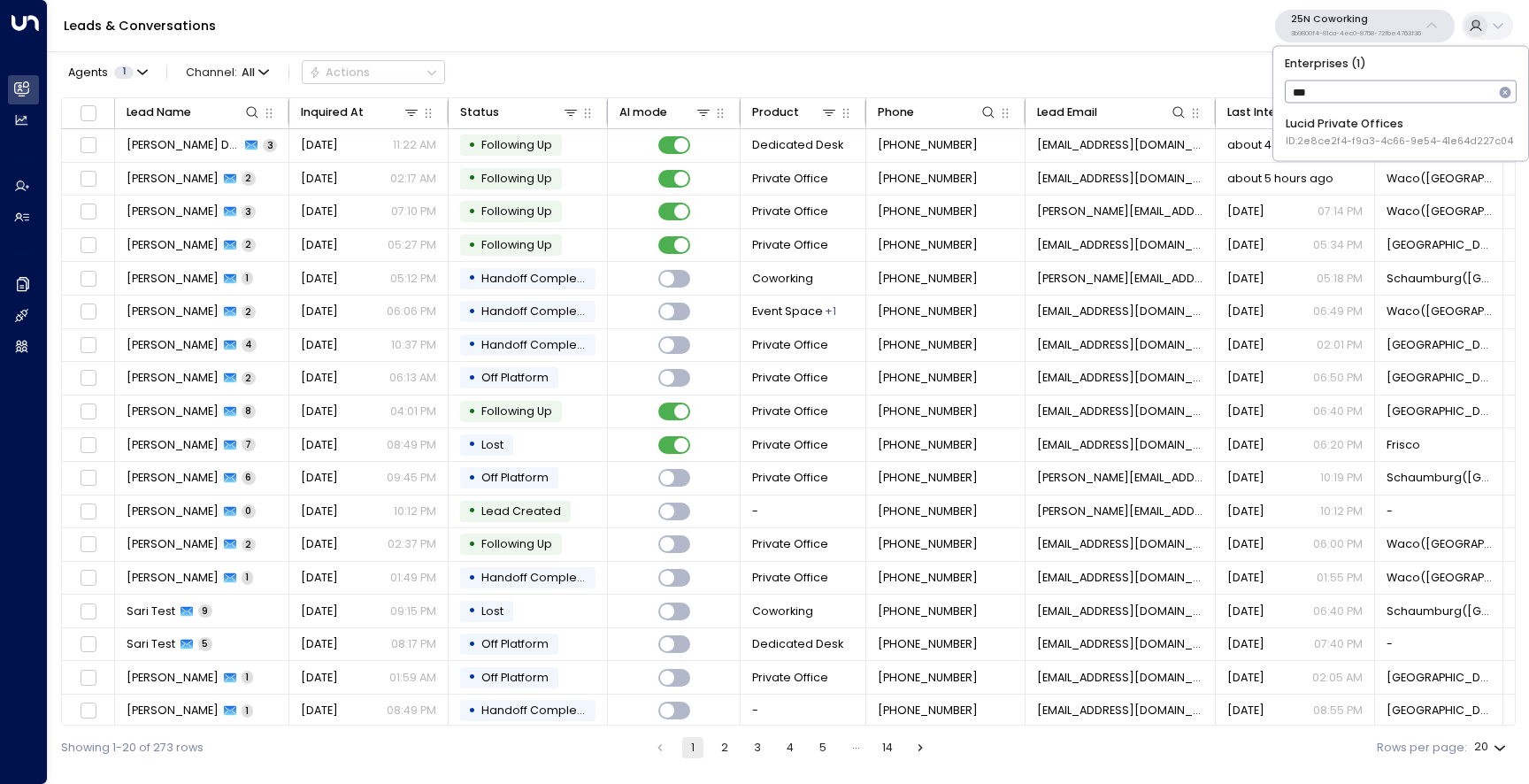
click at [1311, 141] on span "ID: 2e8ce2f4-f9a3-4c66-9e54-41e64d227c04" at bounding box center [1399, 141] width 228 height 14
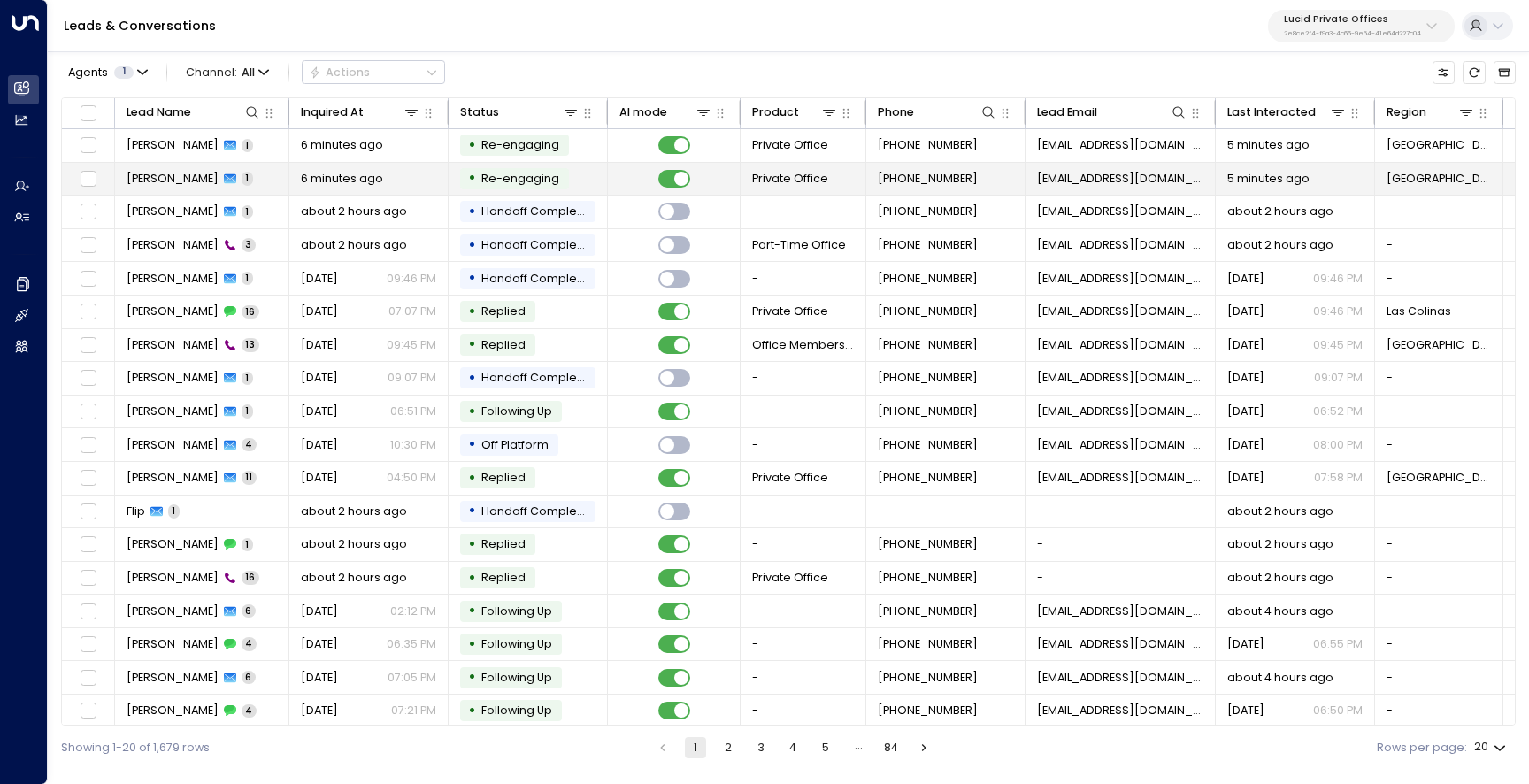
click at [167, 178] on span "Anupama Maruvada" at bounding box center [172, 178] width 92 height 16
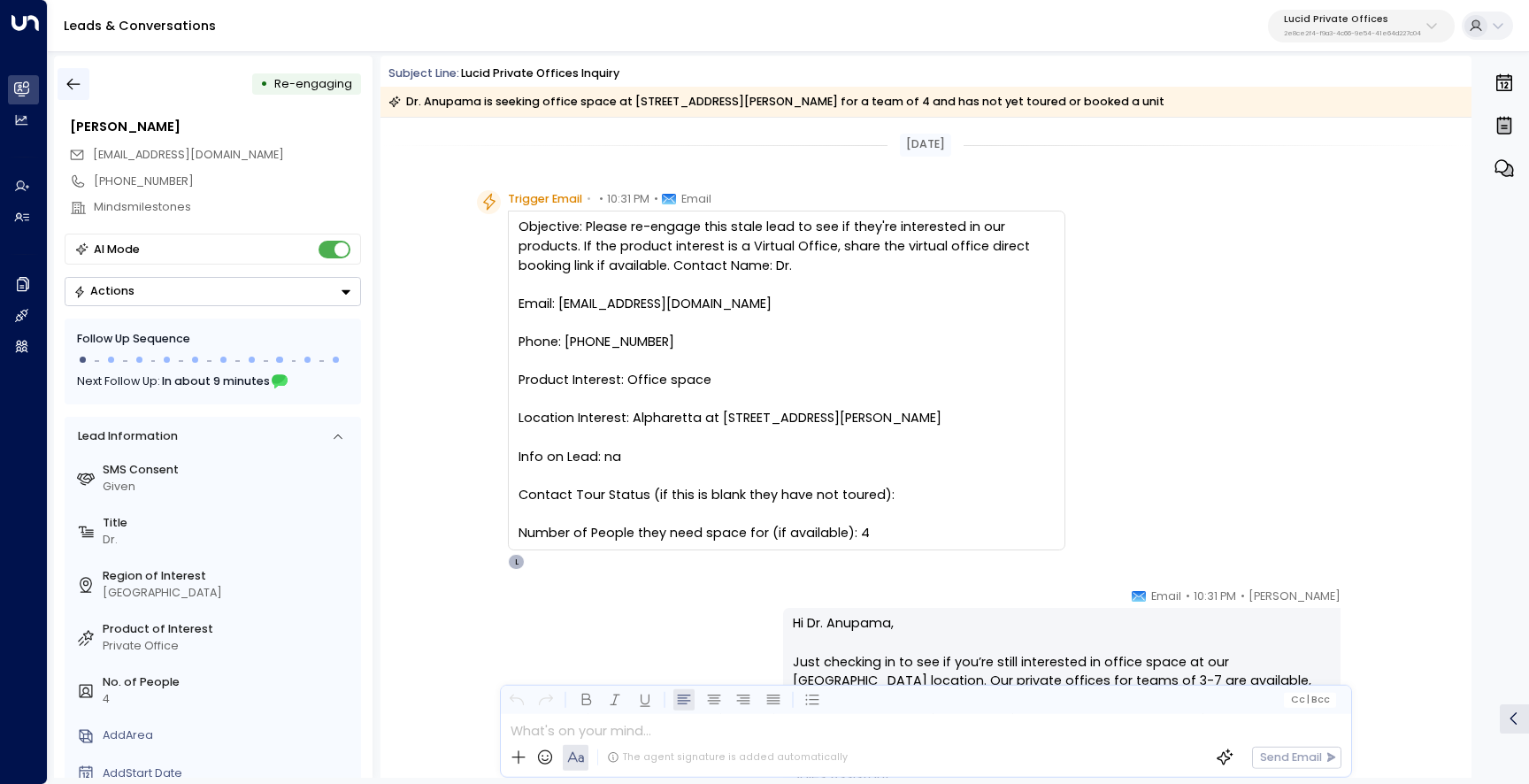
click at [84, 74] on button "button" at bounding box center [73, 84] width 32 height 32
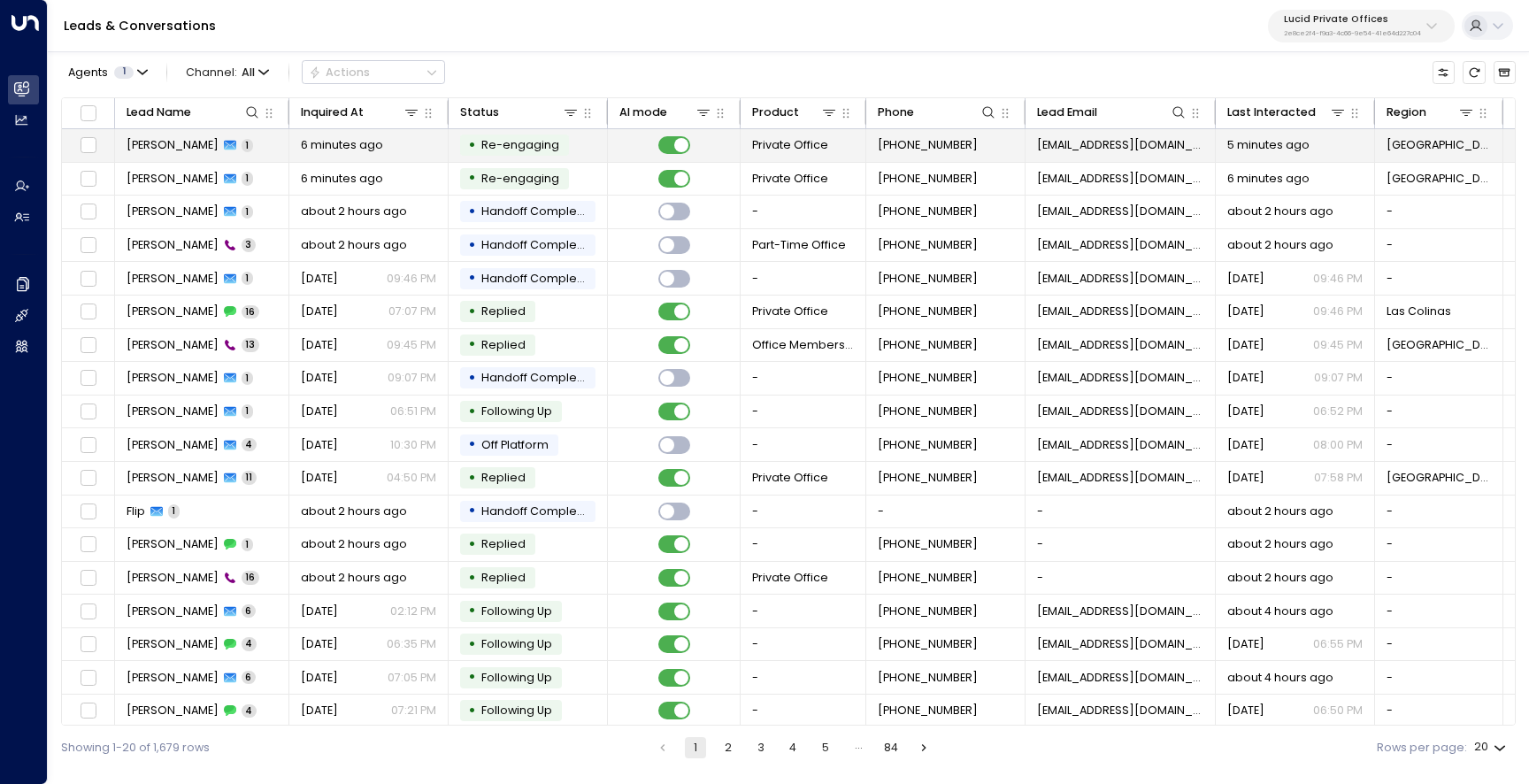
click at [204, 152] on span "Anupama Maruvada" at bounding box center [172, 145] width 92 height 16
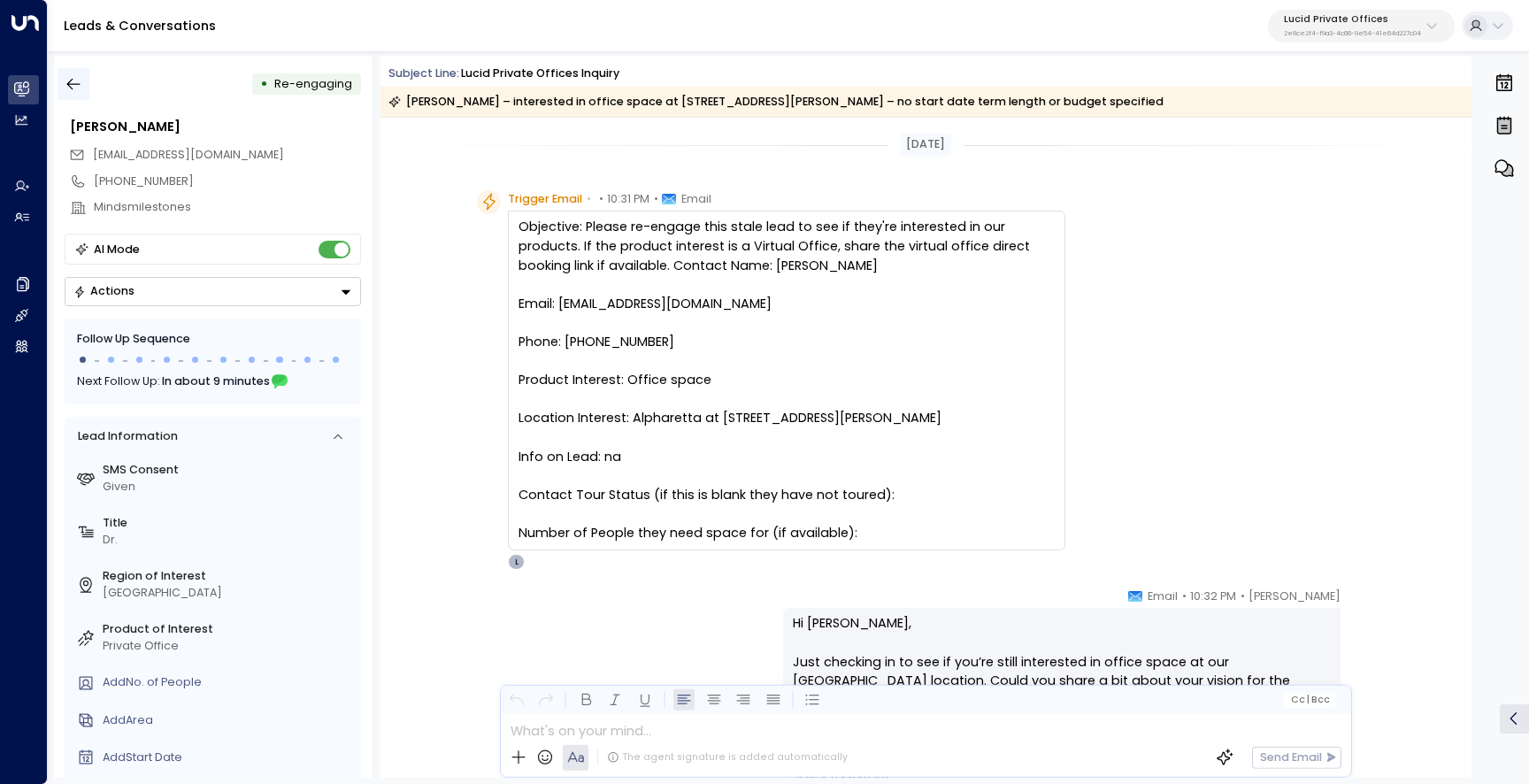
click at [84, 86] on button "button" at bounding box center [73, 84] width 32 height 32
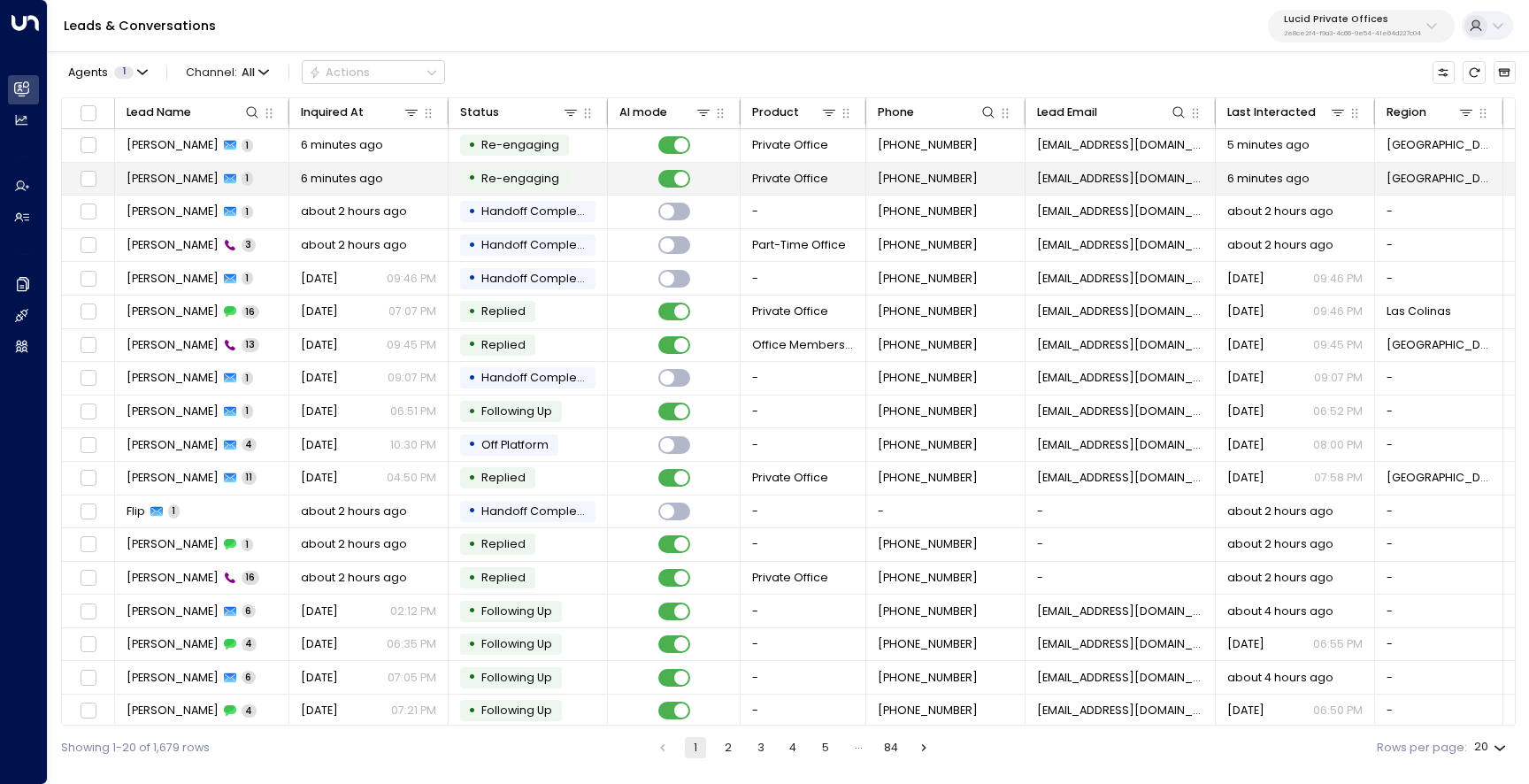
click at [193, 169] on td "Anupama Maruvada 1" at bounding box center [203, 178] width 175 height 33
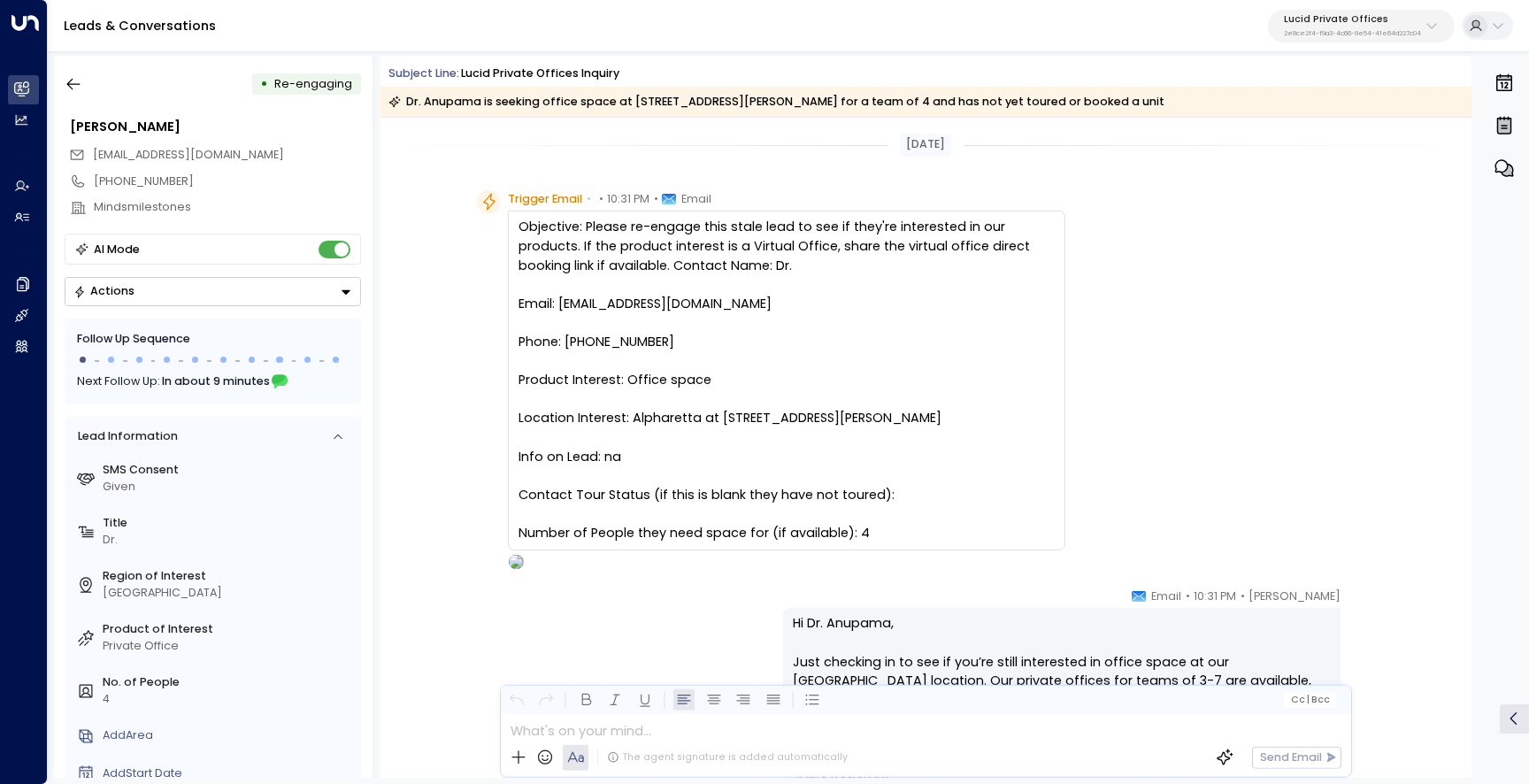
scroll to position [213, 0]
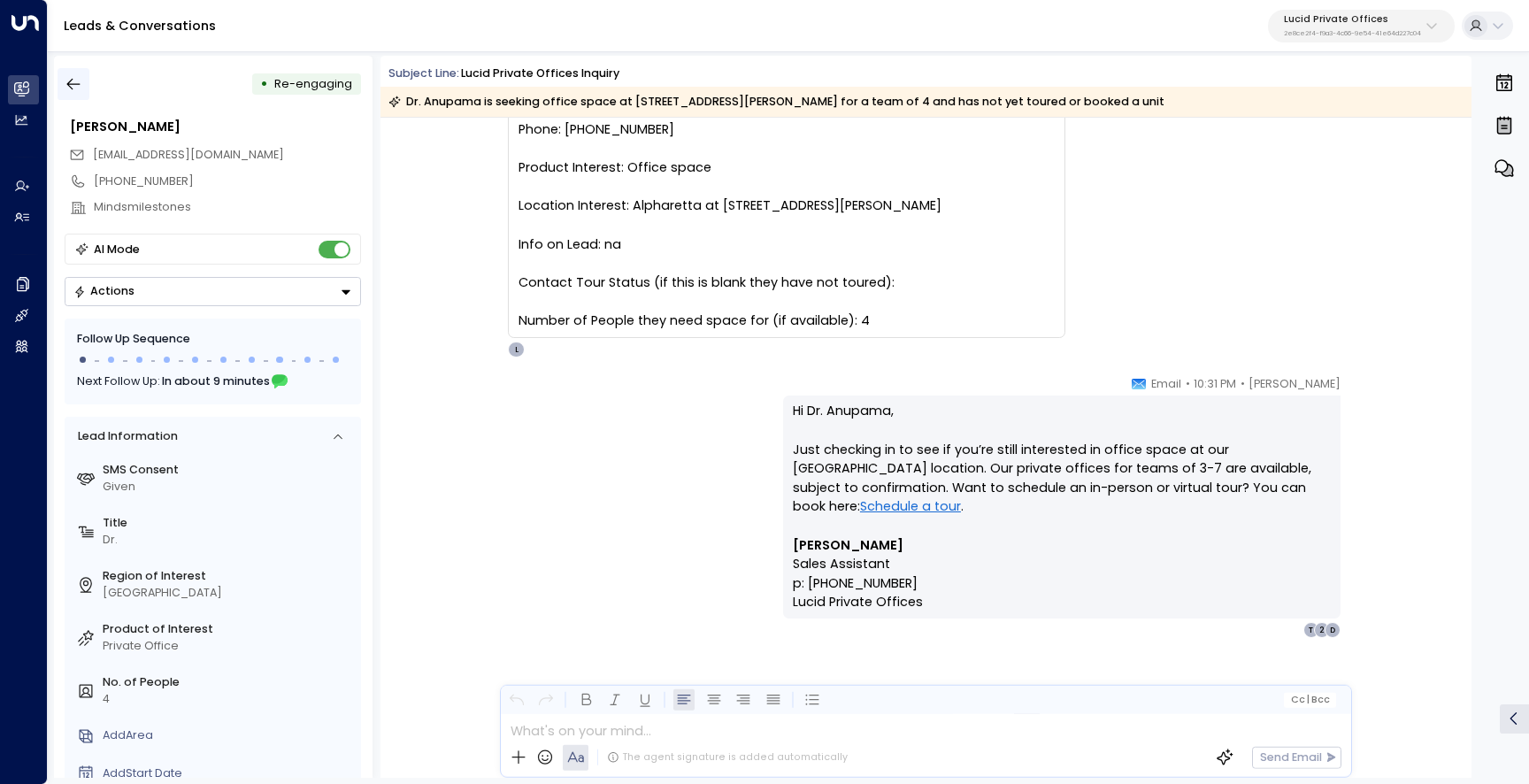
click at [79, 84] on icon "button" at bounding box center [73, 84] width 18 height 18
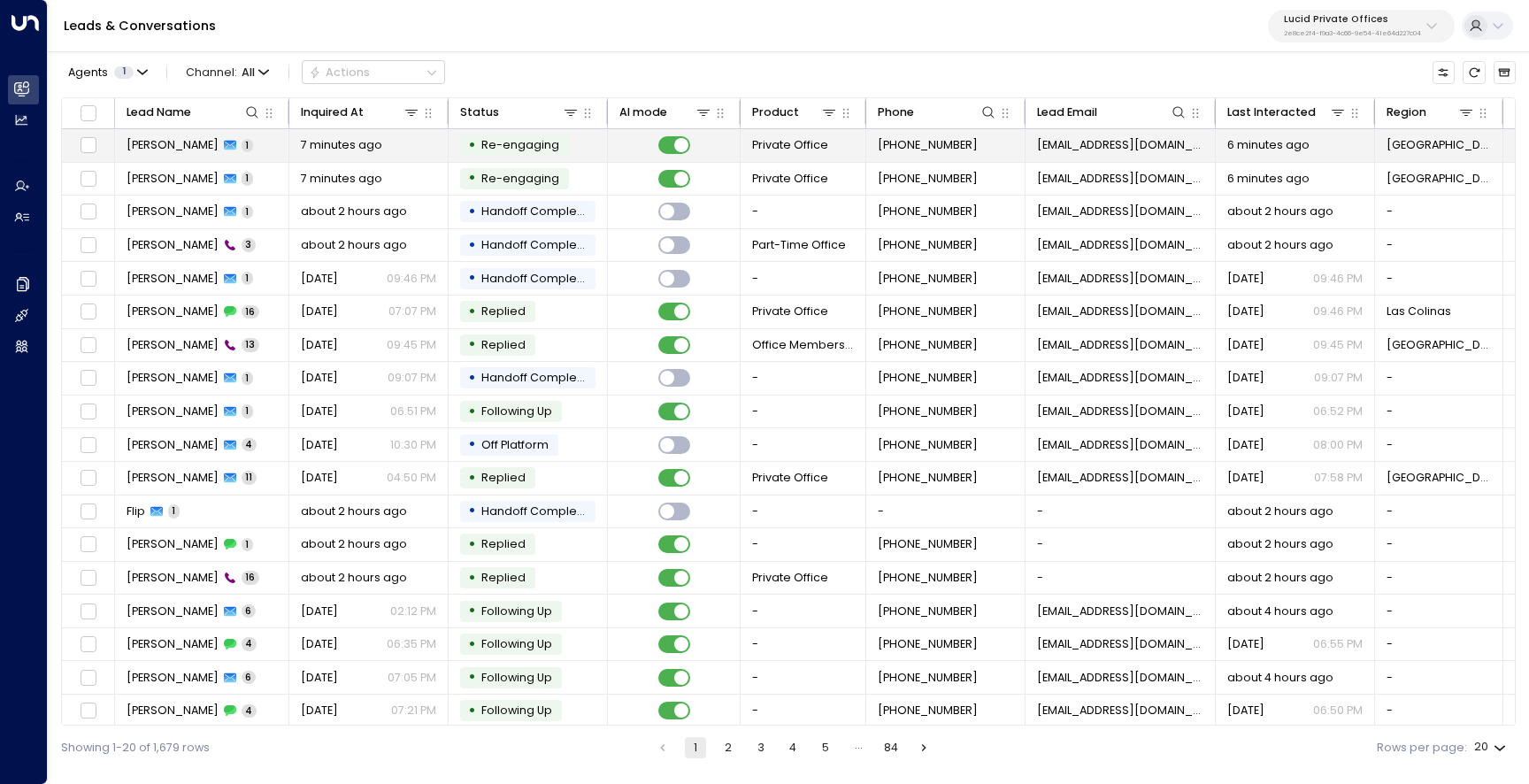
click at [164, 154] on td "Anupama Maruvada 1" at bounding box center [203, 145] width 175 height 33
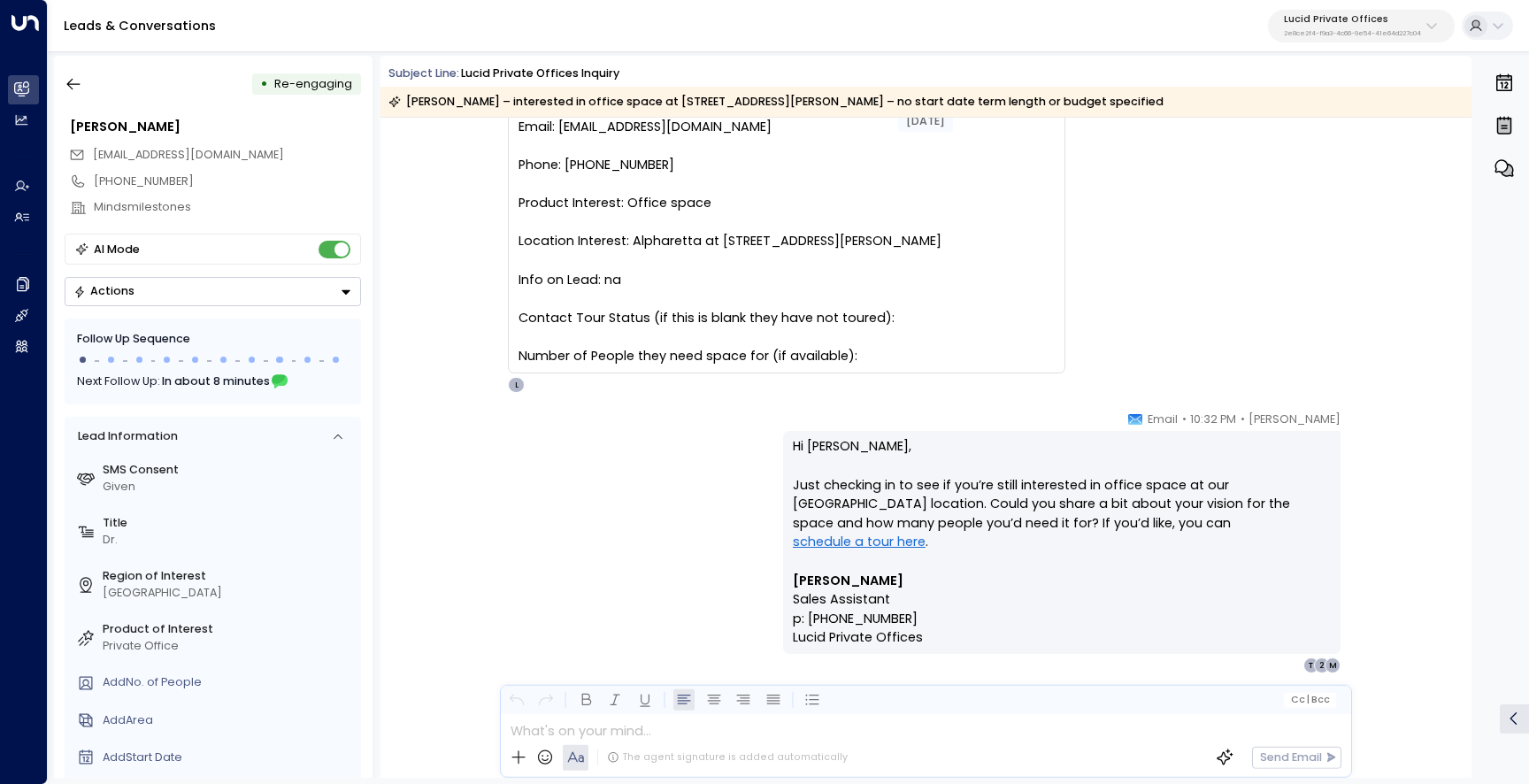
scroll to position [172, 0]
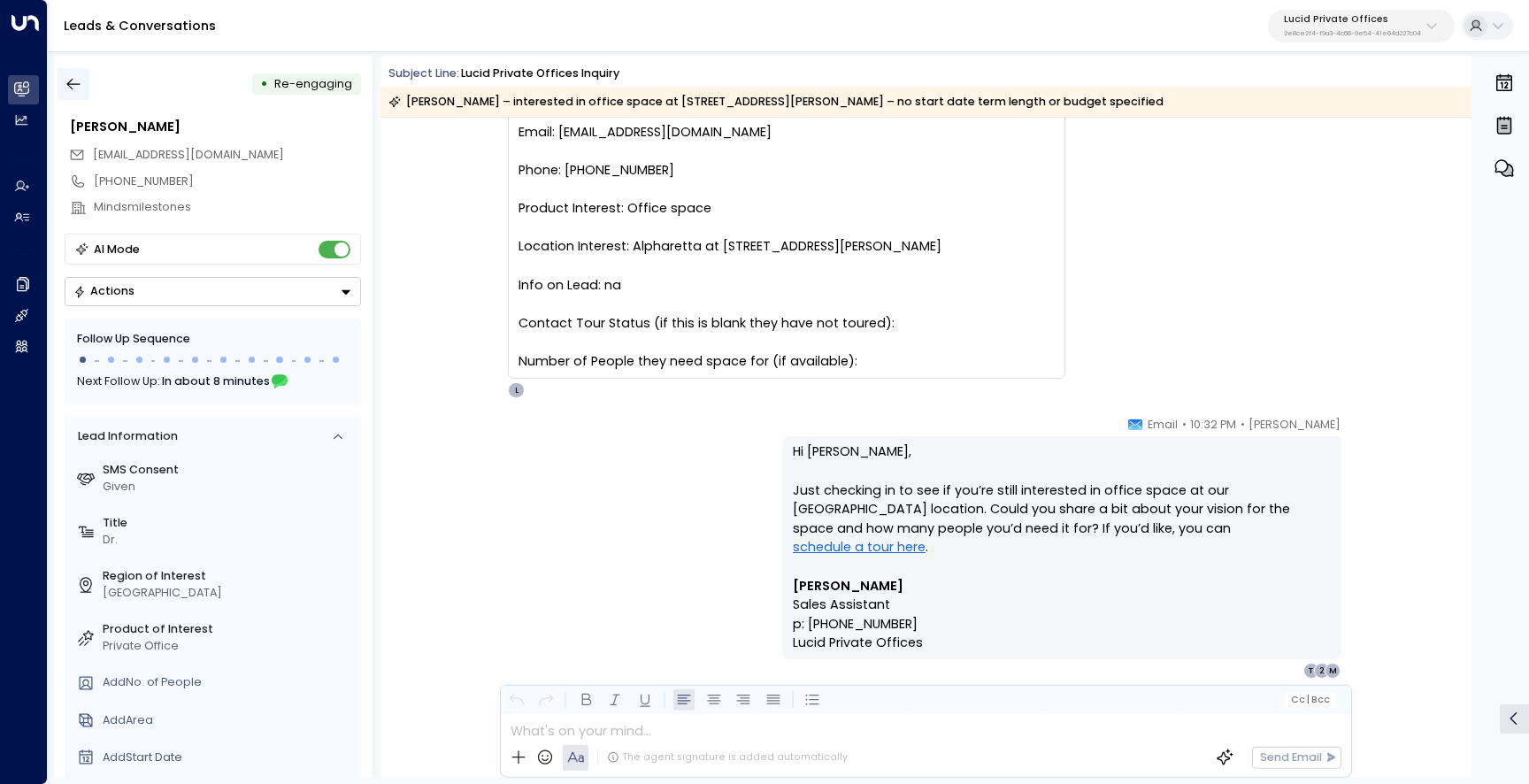
click at [80, 96] on button "button" at bounding box center [73, 84] width 32 height 32
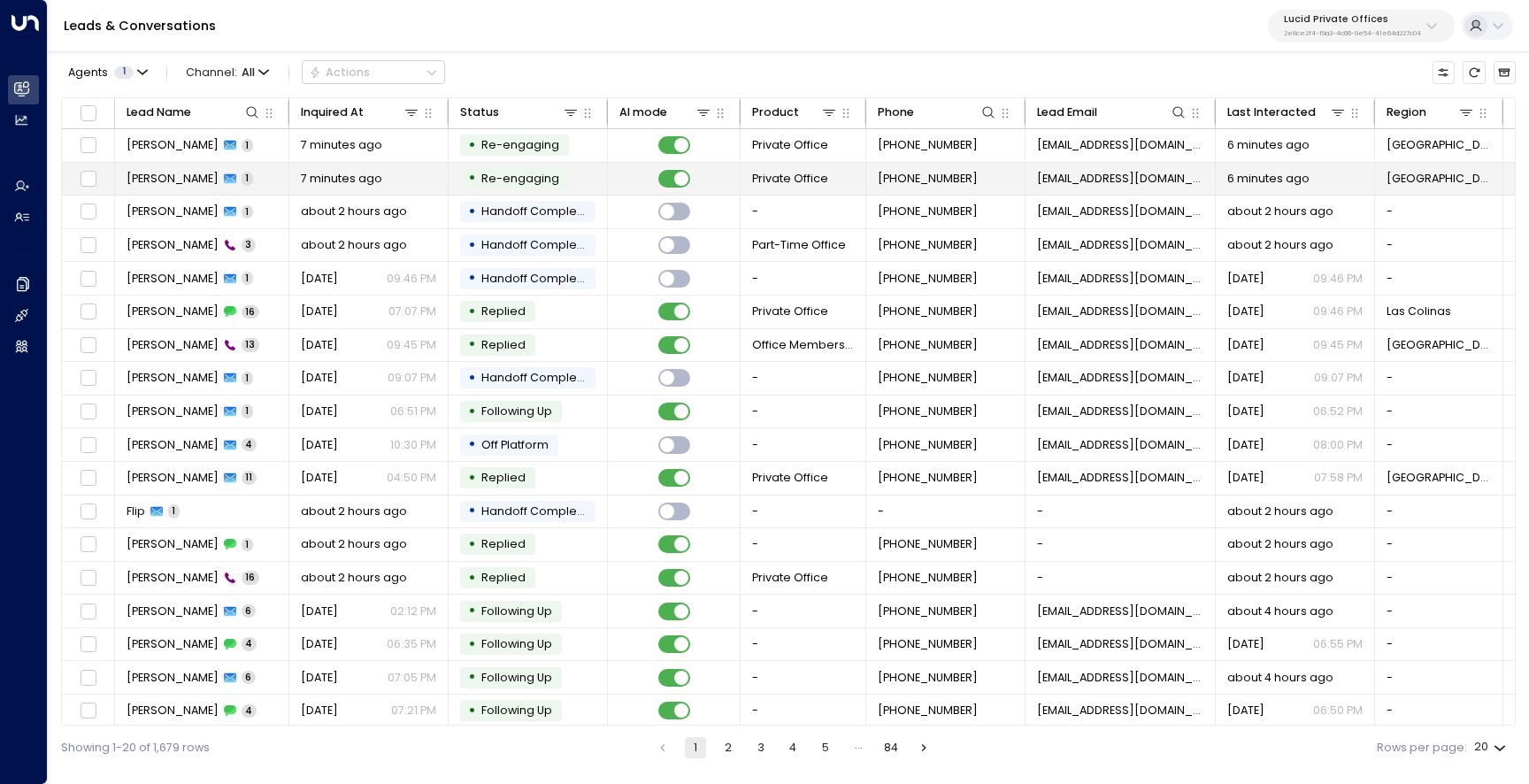
click at [200, 172] on span "Anupama Maruvada" at bounding box center [172, 178] width 92 height 16
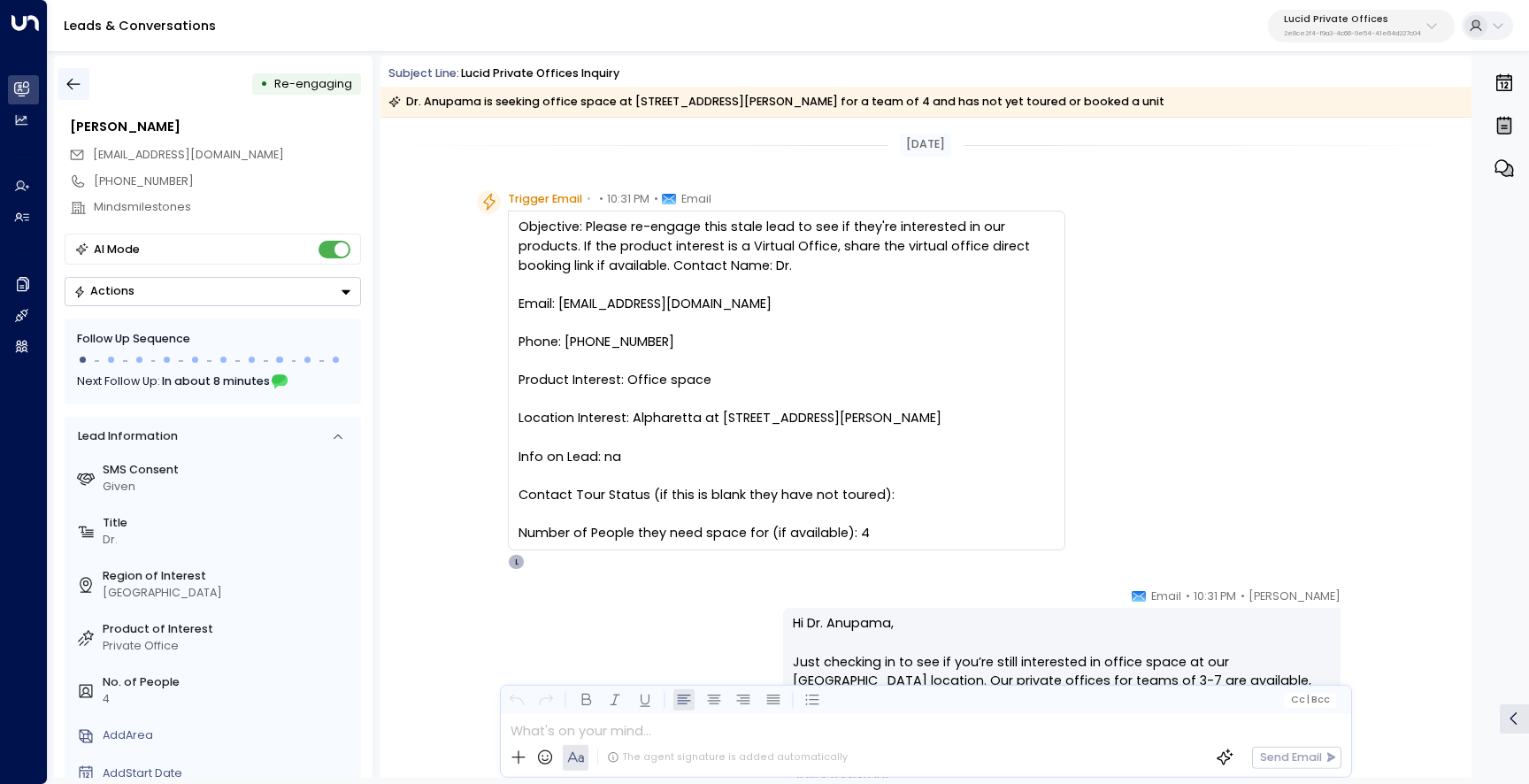
click at [82, 86] on icon "button" at bounding box center [73, 84] width 18 height 18
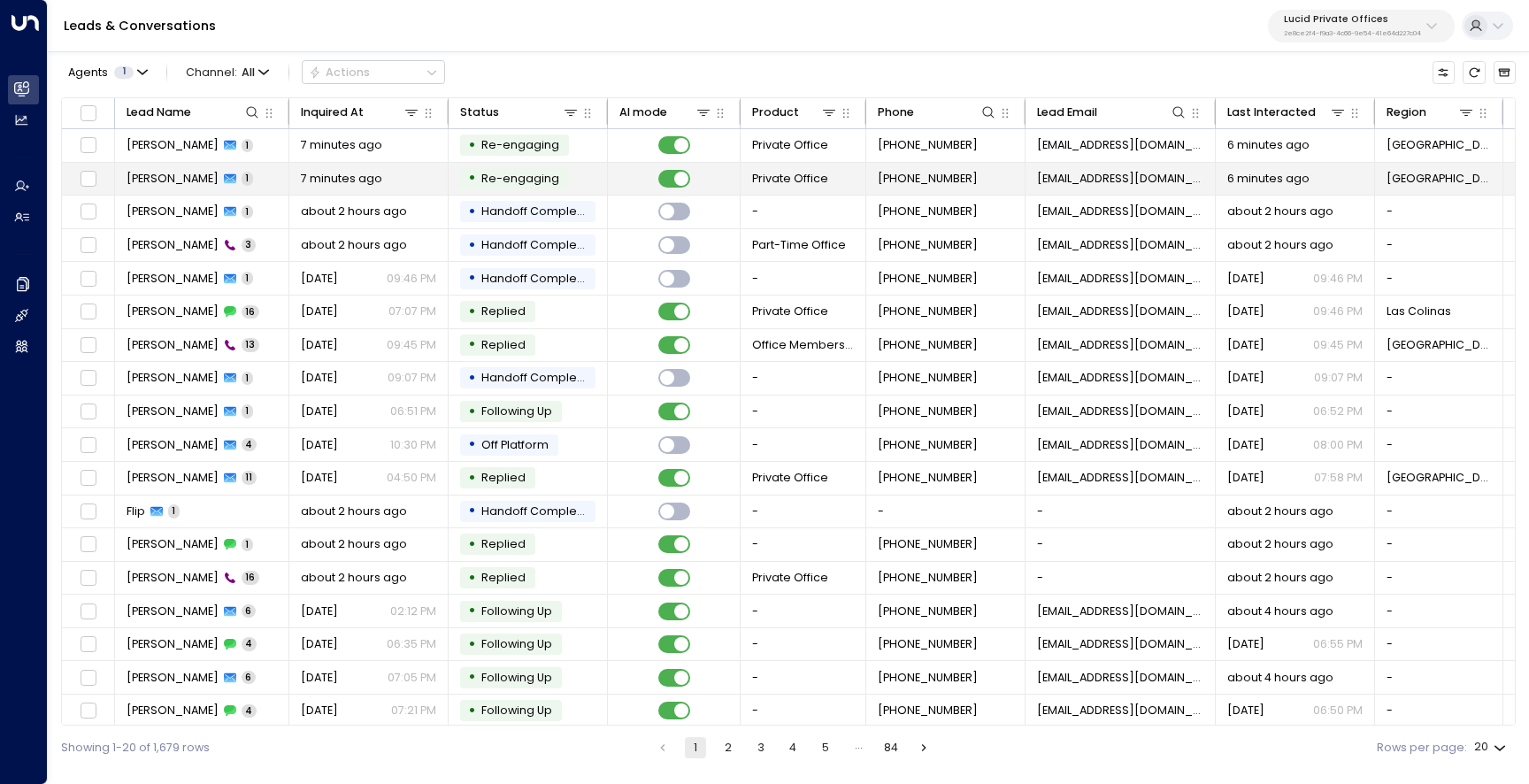
click at [206, 175] on span "Anupama Maruvada" at bounding box center [172, 178] width 92 height 16
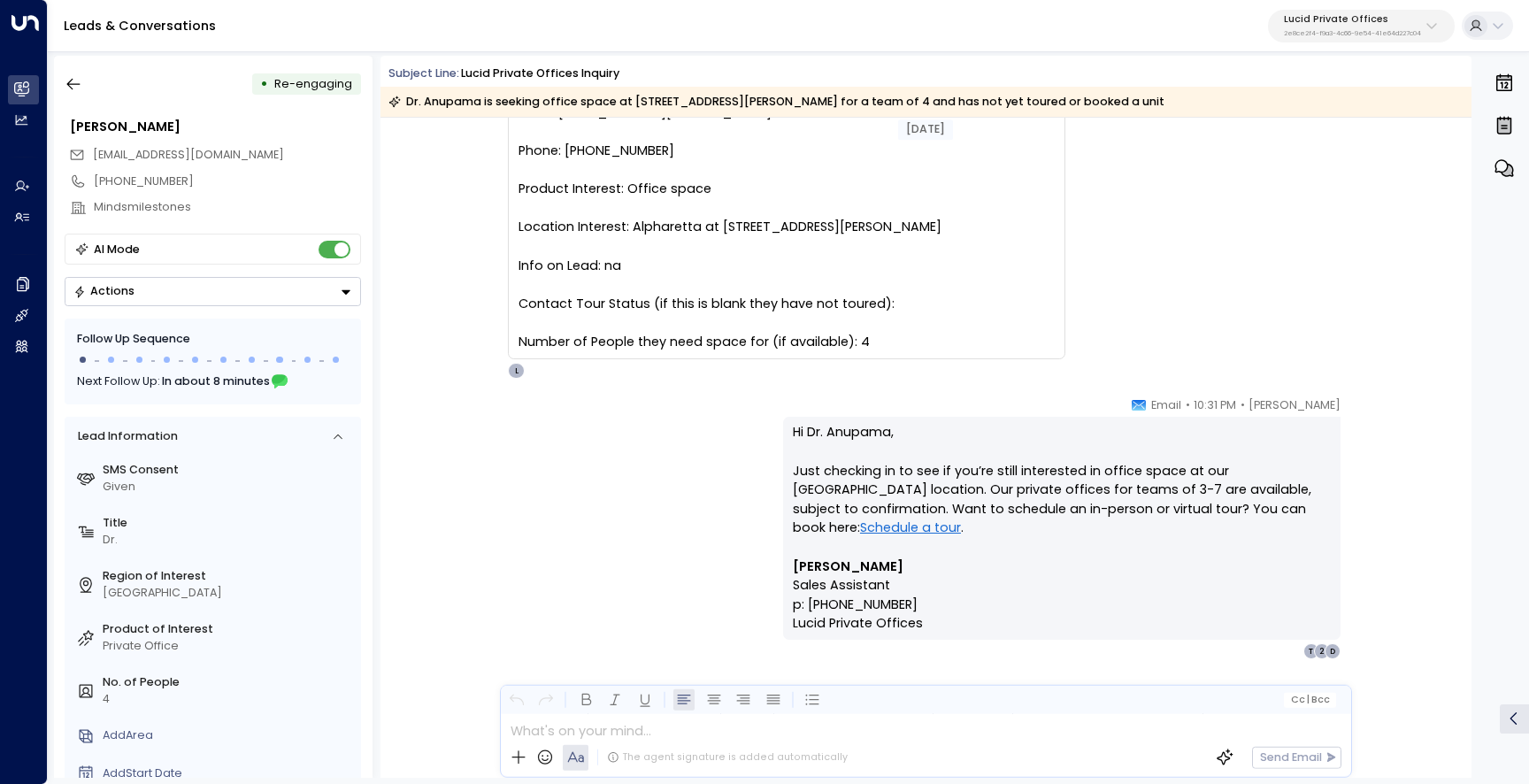
scroll to position [213, 0]
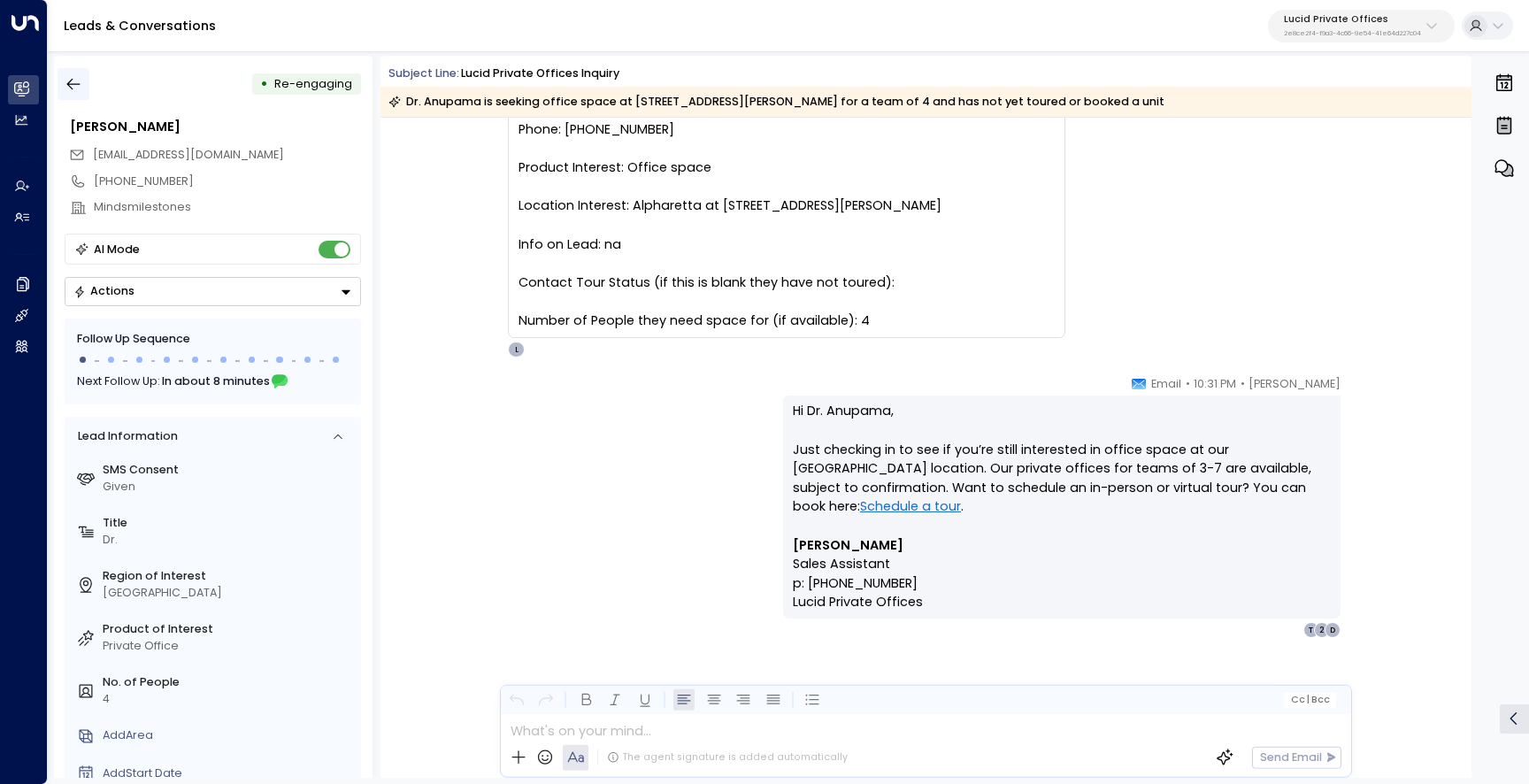
click at [70, 80] on icon "button" at bounding box center [73, 84] width 18 height 18
